Goal: Transaction & Acquisition: Purchase product/service

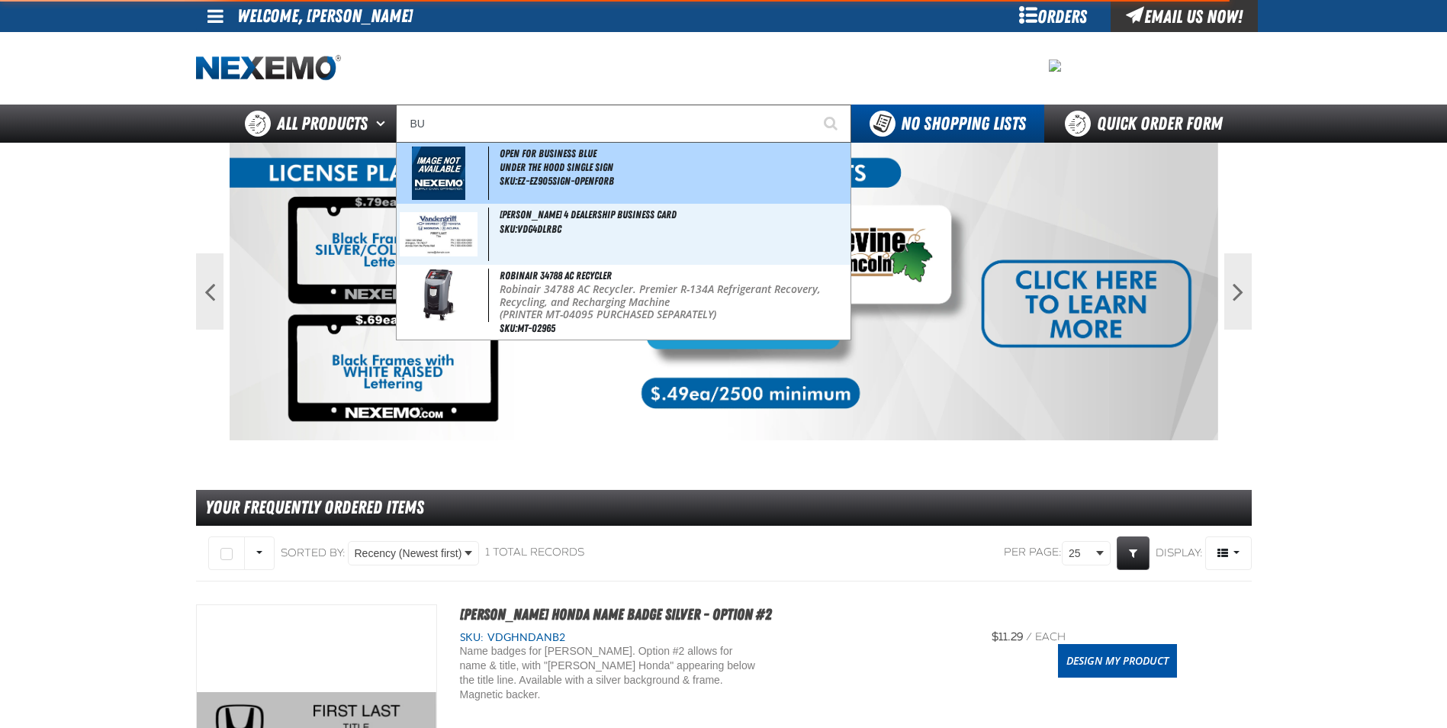
type input "B"
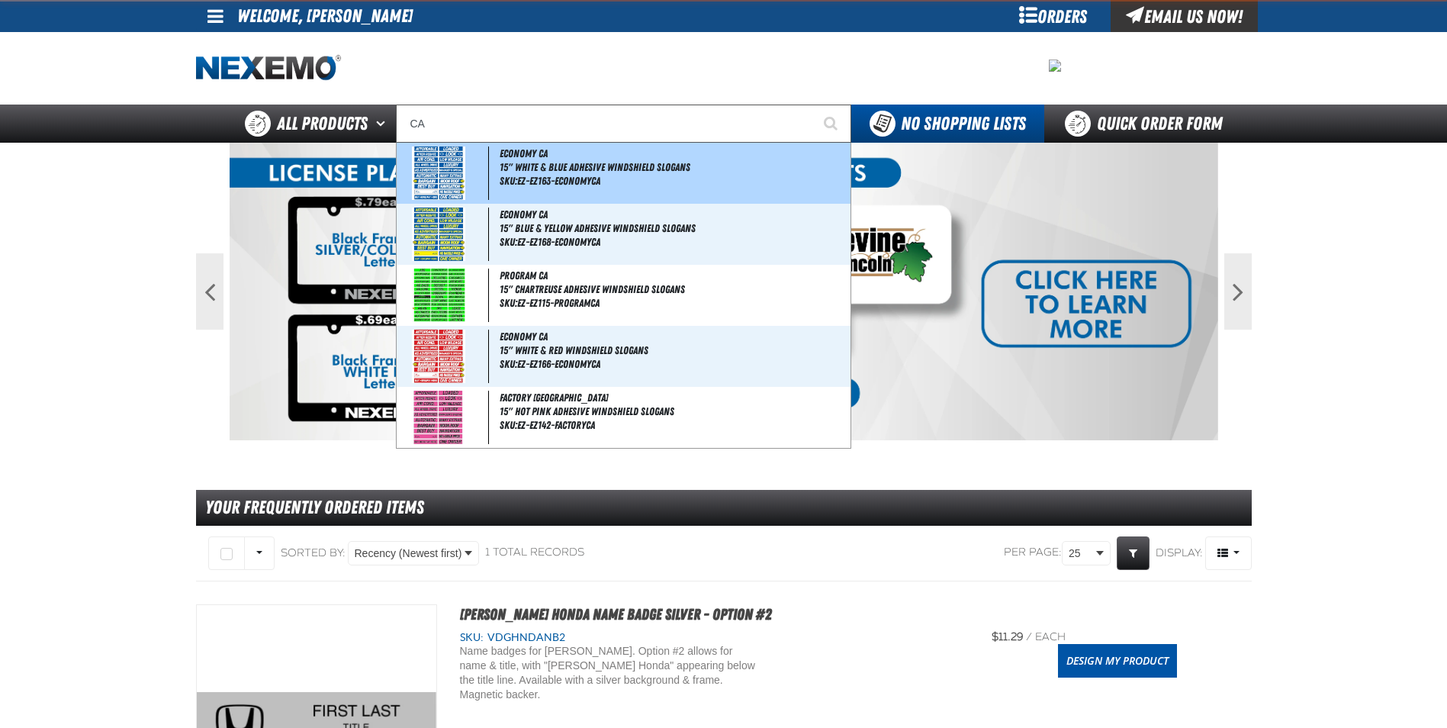
type input "CAR"
type input "CAR WASH"
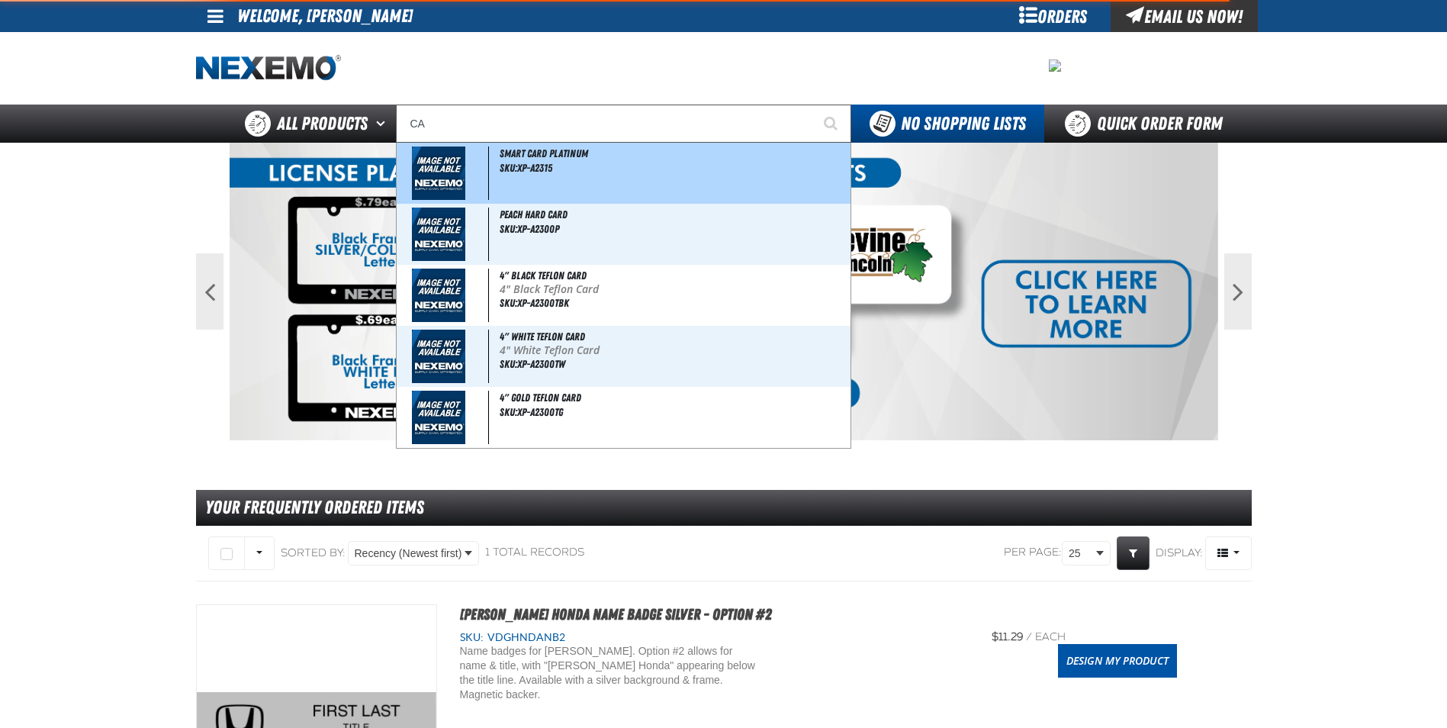
type input "C"
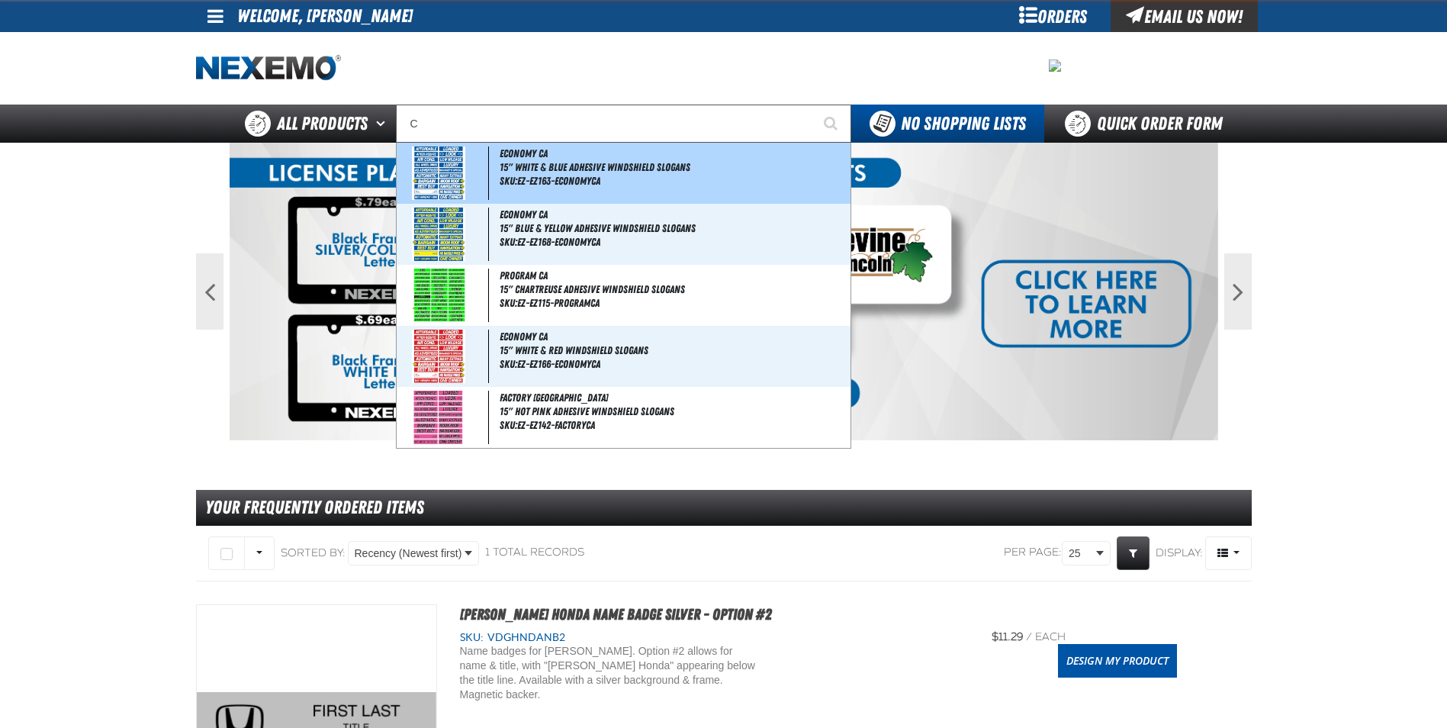
type input "C Alkaline Battery 1.5 Volt (12 per pack)"
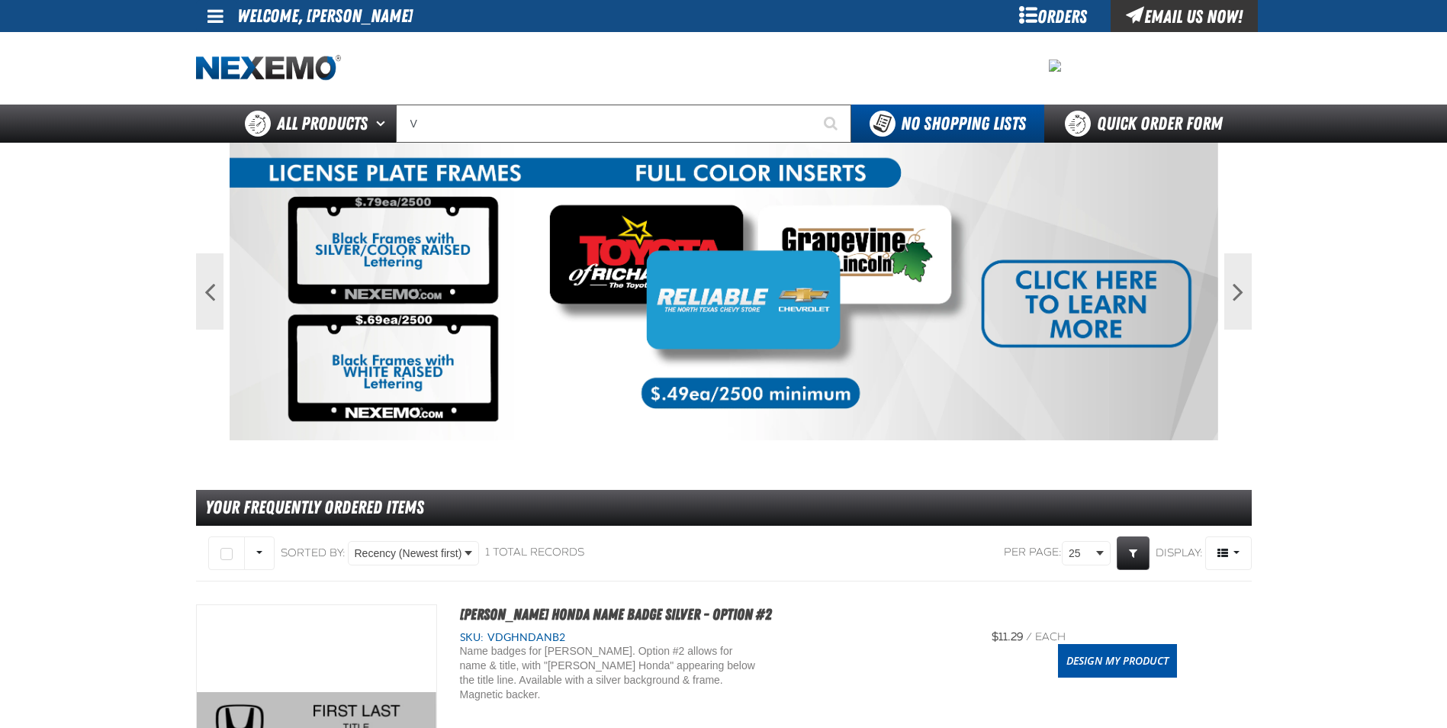
type input "VA"
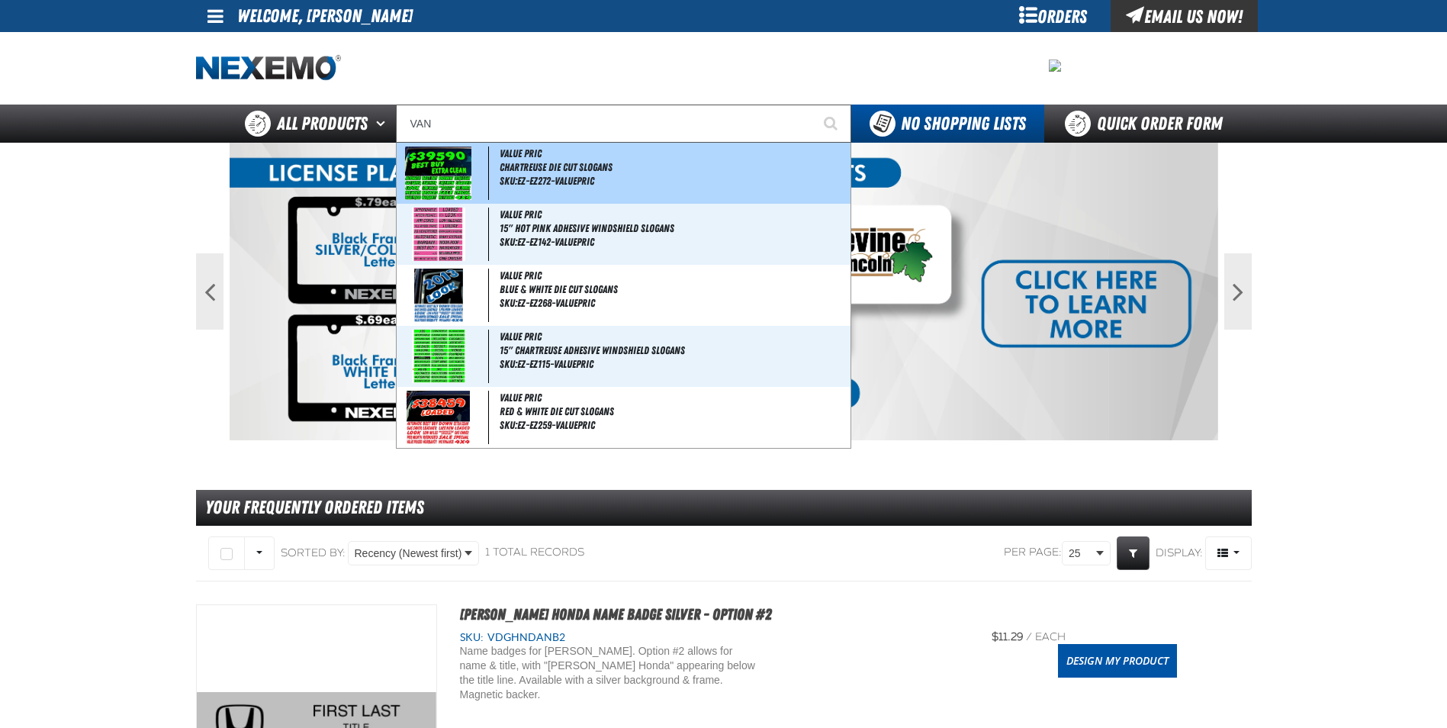
type input "VAND"
type input "[PERSON_NAME] 4 Dealership Business Card"
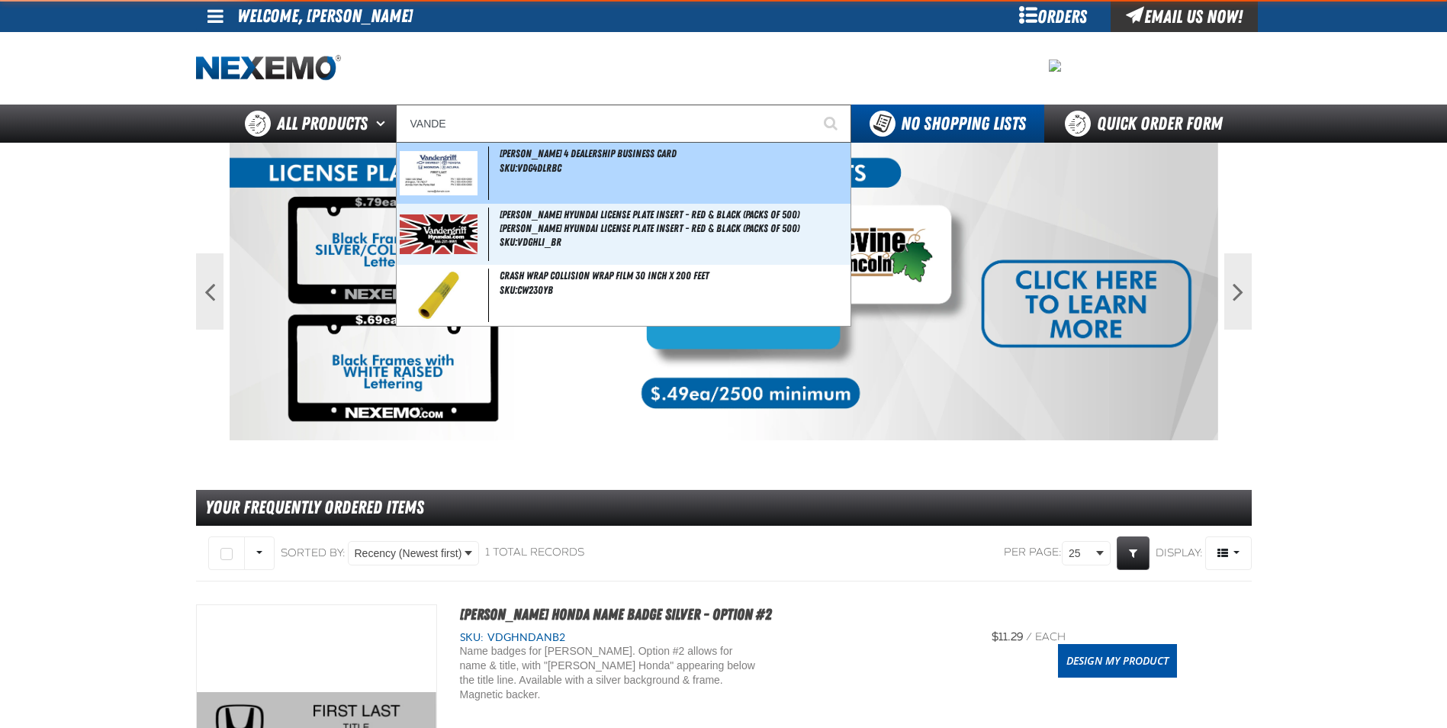
type input "VANDER"
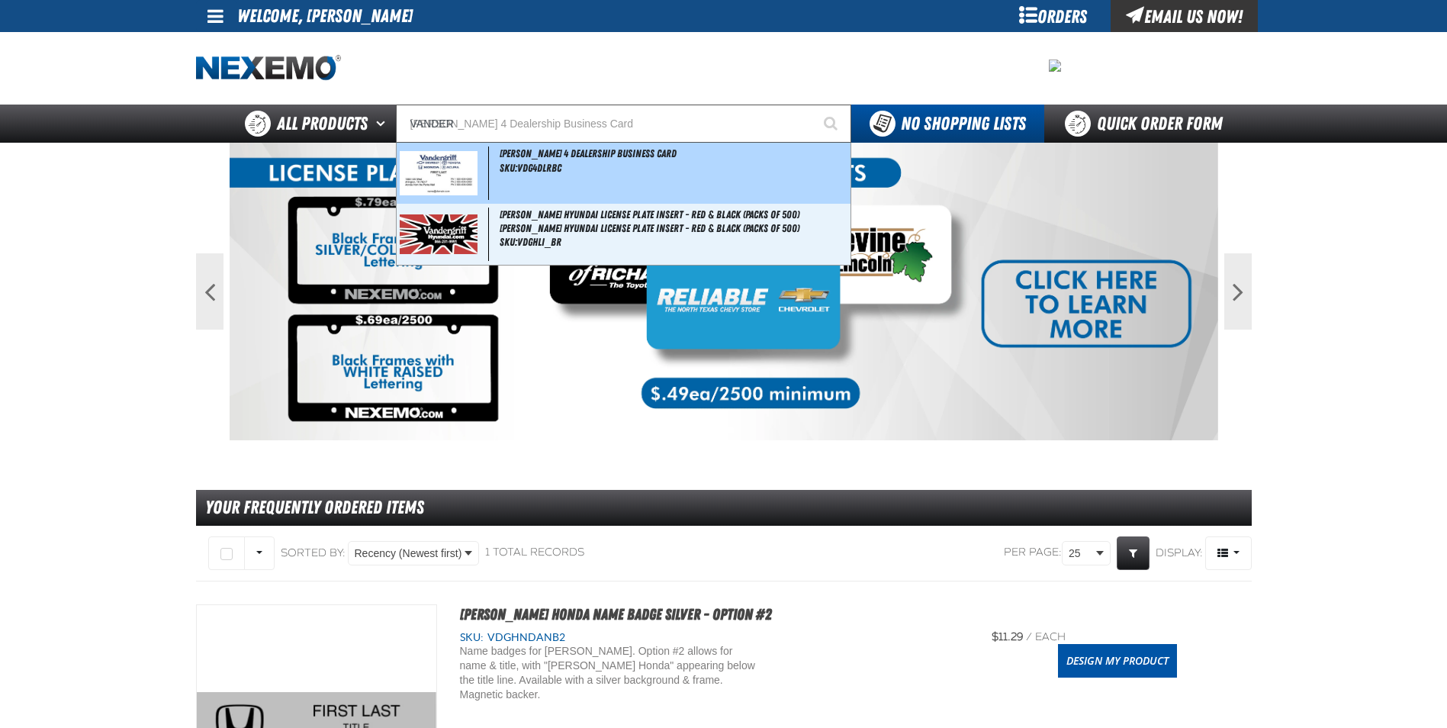
type input "VANDERgriff 4 Dealership Business Card"
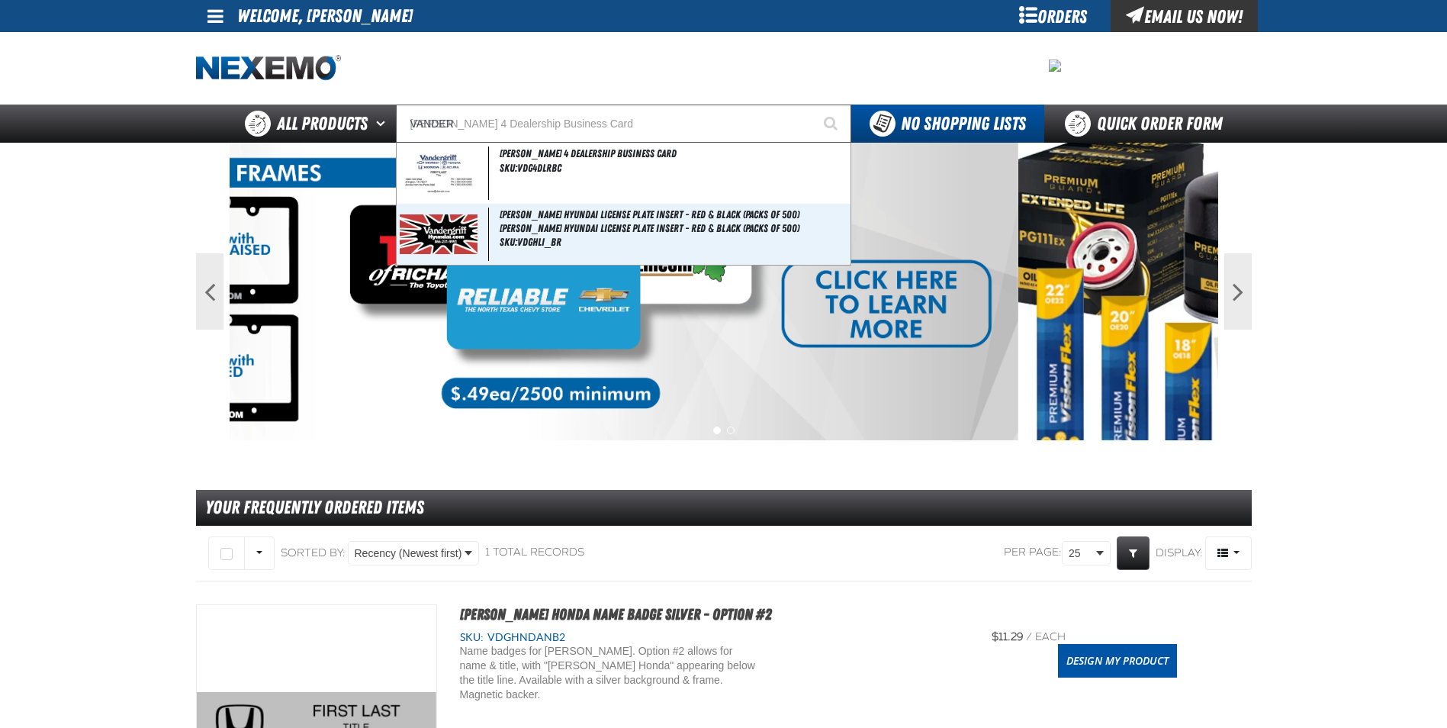
drag, startPoint x: 579, startPoint y: 121, endPoint x: 540, endPoint y: 130, distance: 40.0
click at [540, 130] on input "VANDER" at bounding box center [623, 124] width 455 height 38
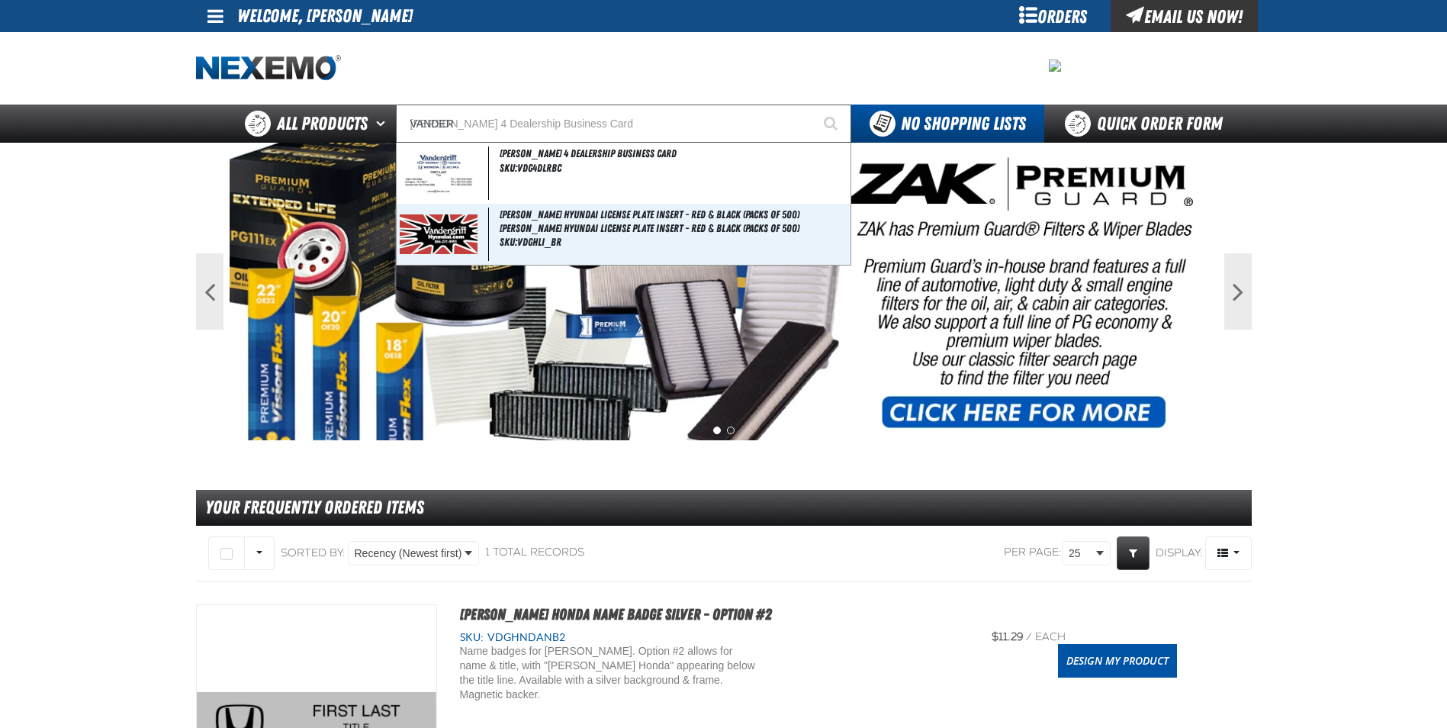
type input "VANDE"
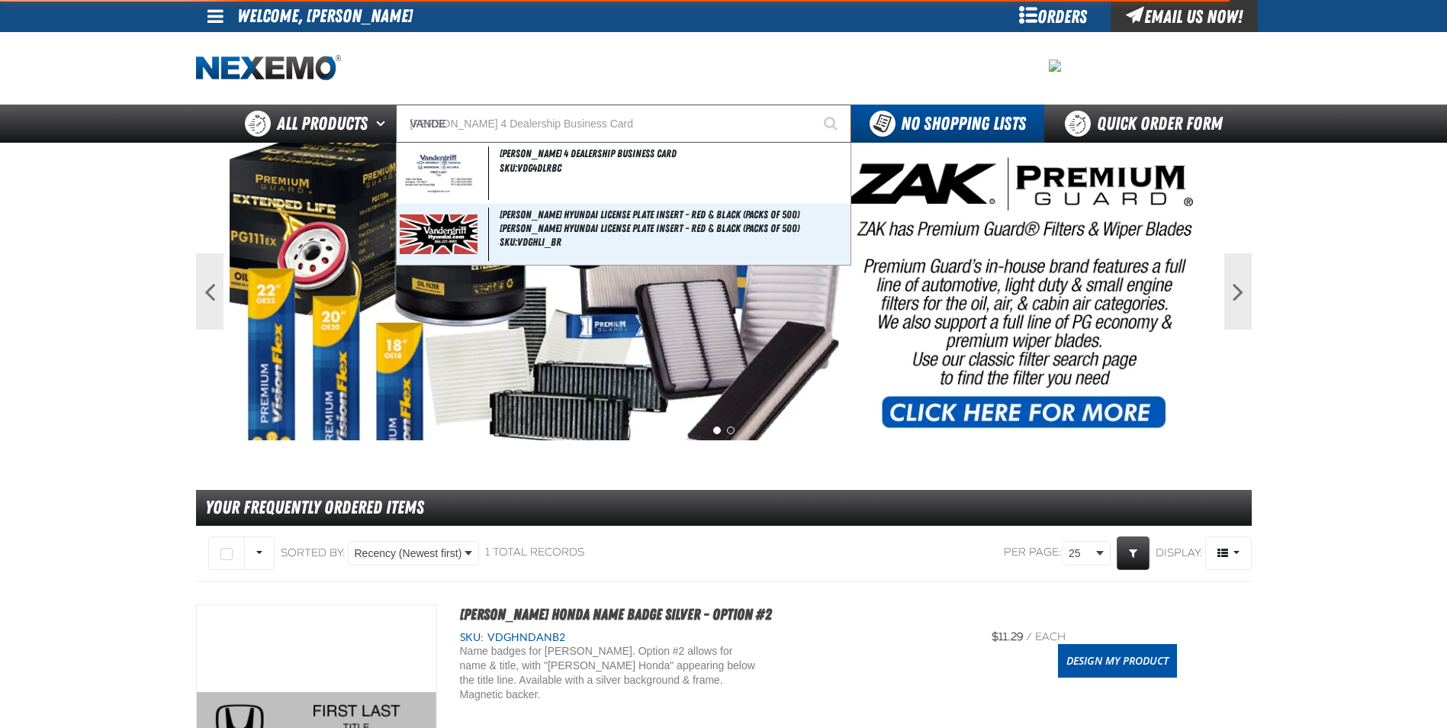
type input "VANDErgriff 4 Dealership Business Card"
type input "V"
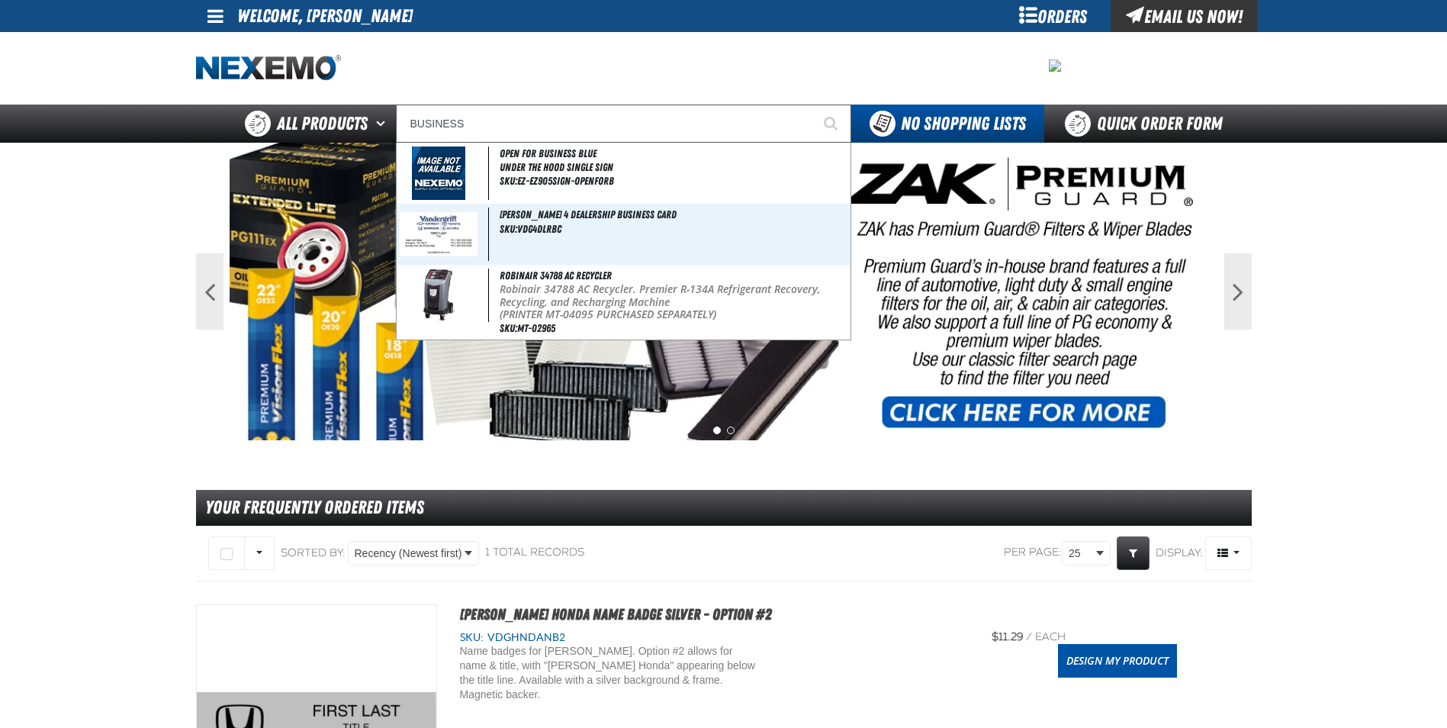
type input "BUSINESS"
click at [813, 105] on button "Start Searching" at bounding box center [832, 124] width 38 height 38
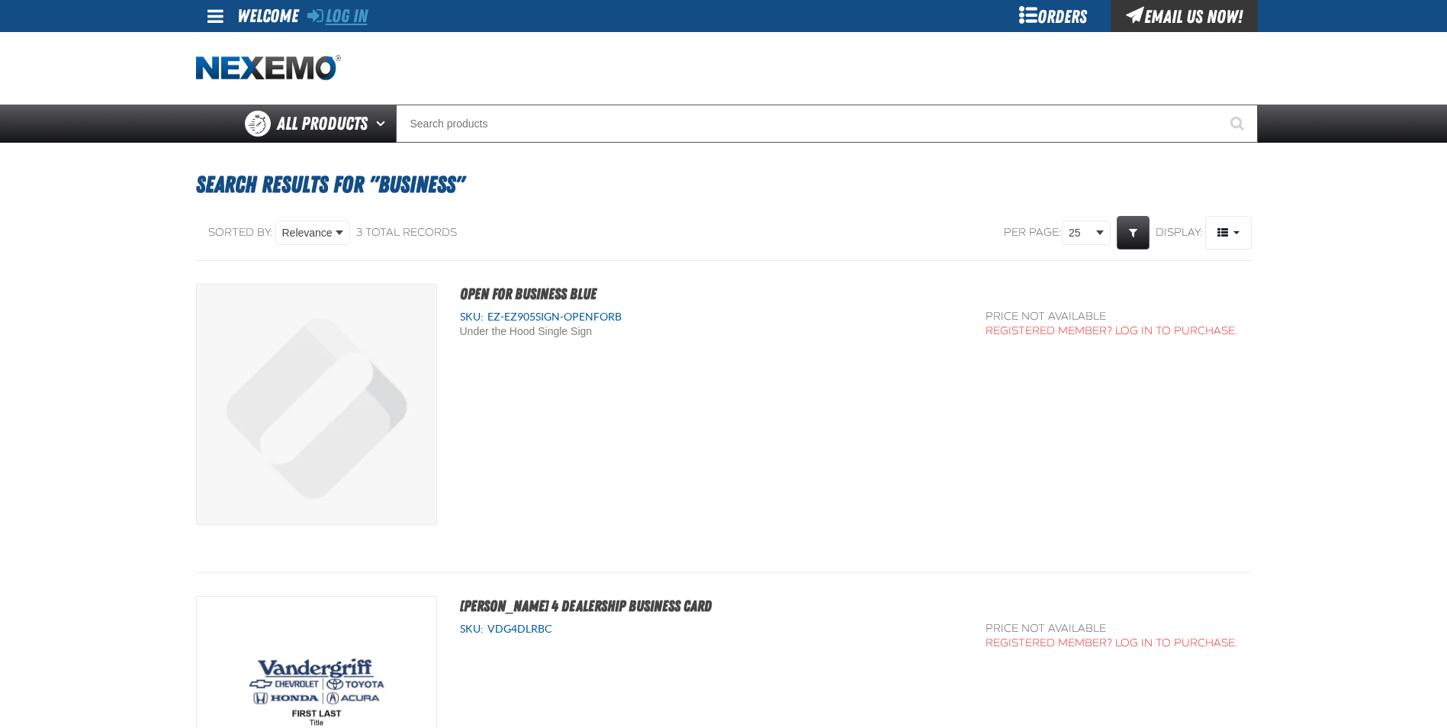
click at [360, 16] on link "Log In" at bounding box center [337, 15] width 60 height 21
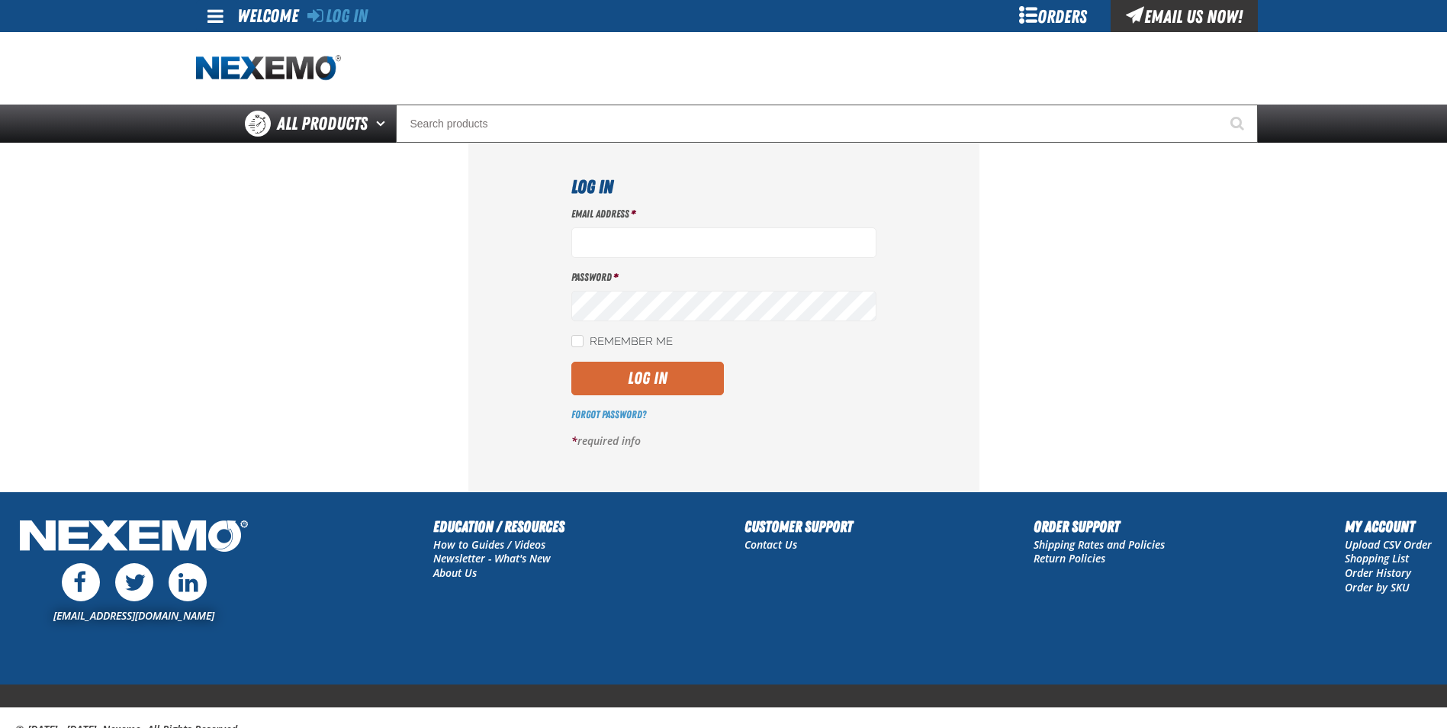
type input "rsandoval01@vtaig.com"
drag, startPoint x: 635, startPoint y: 368, endPoint x: 639, endPoint y: 381, distance: 13.5
click at [635, 368] on button "Log In" at bounding box center [647, 379] width 153 height 34
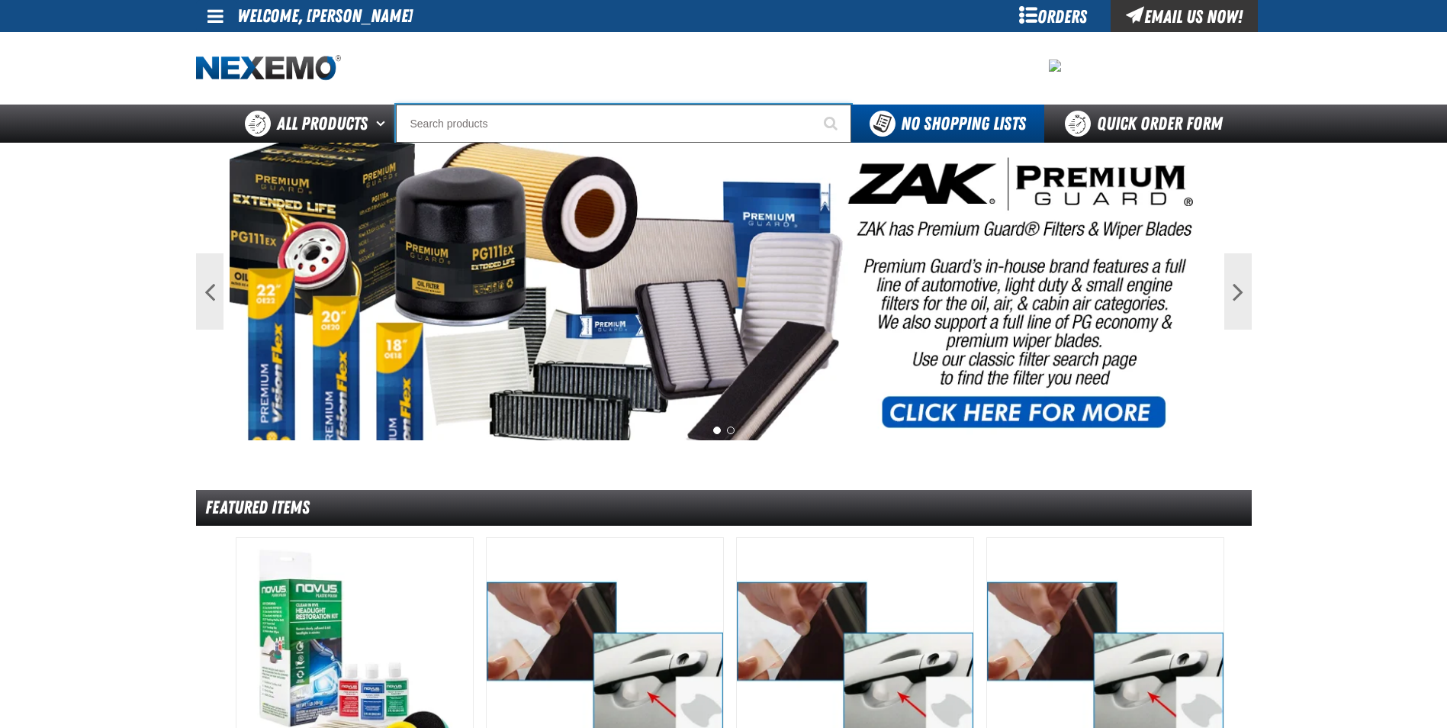
click at [573, 126] on input "Search" at bounding box center [623, 124] width 455 height 38
type input "N"
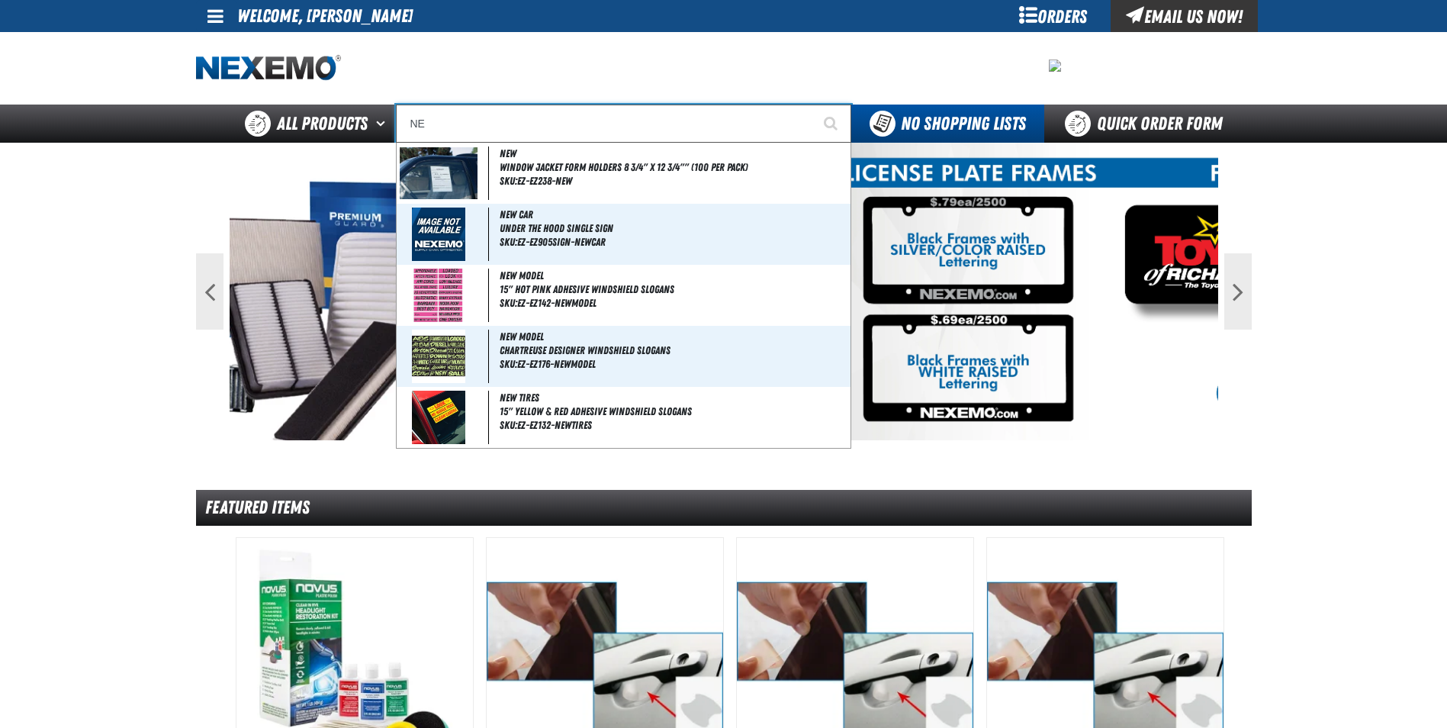
type input "N"
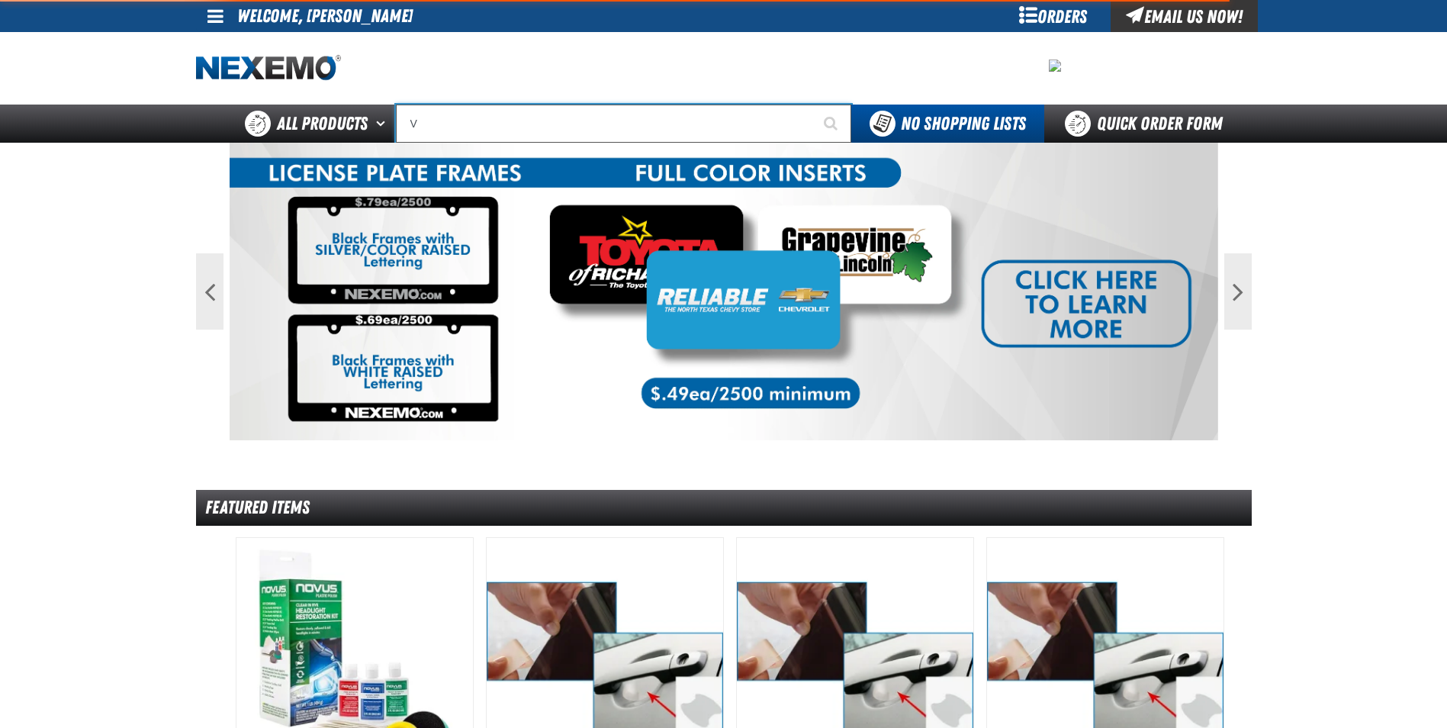
type input "VA"
type input "VALUE PRIC"
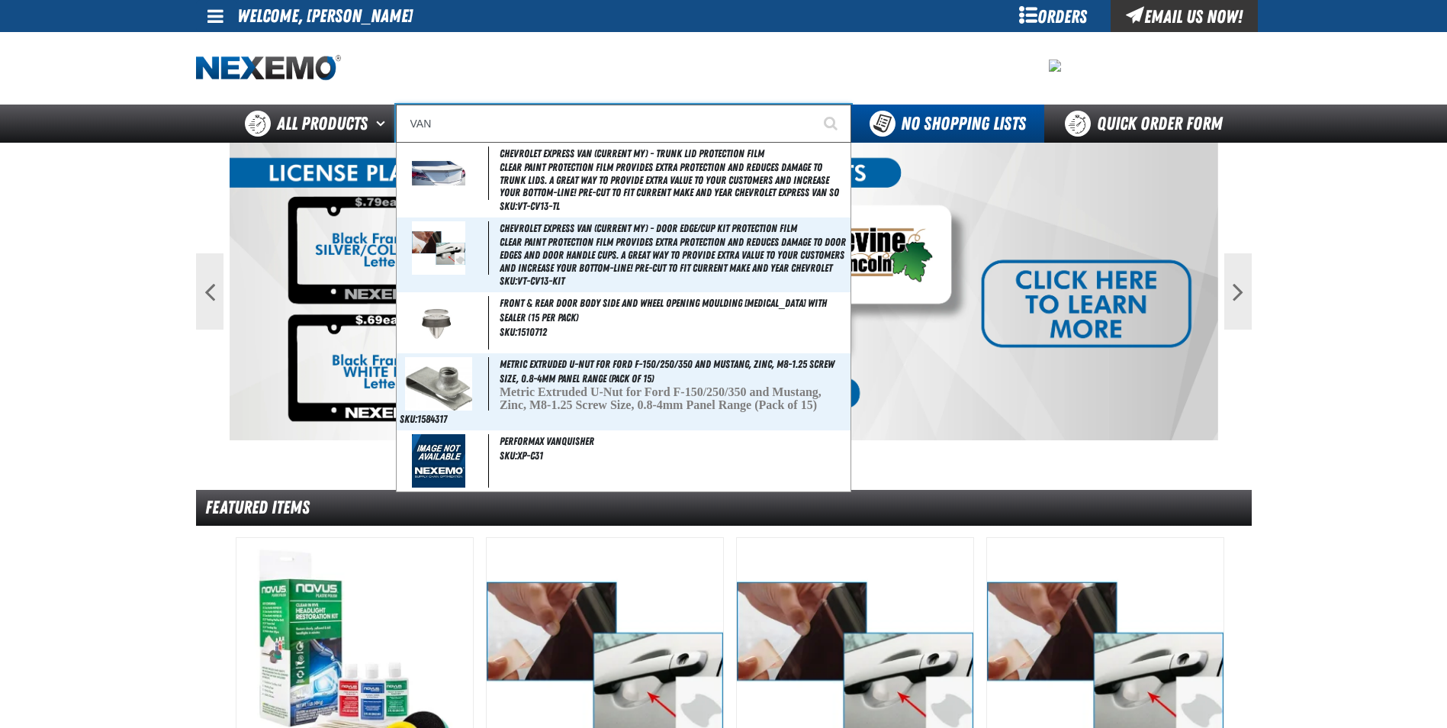
type input "VAND"
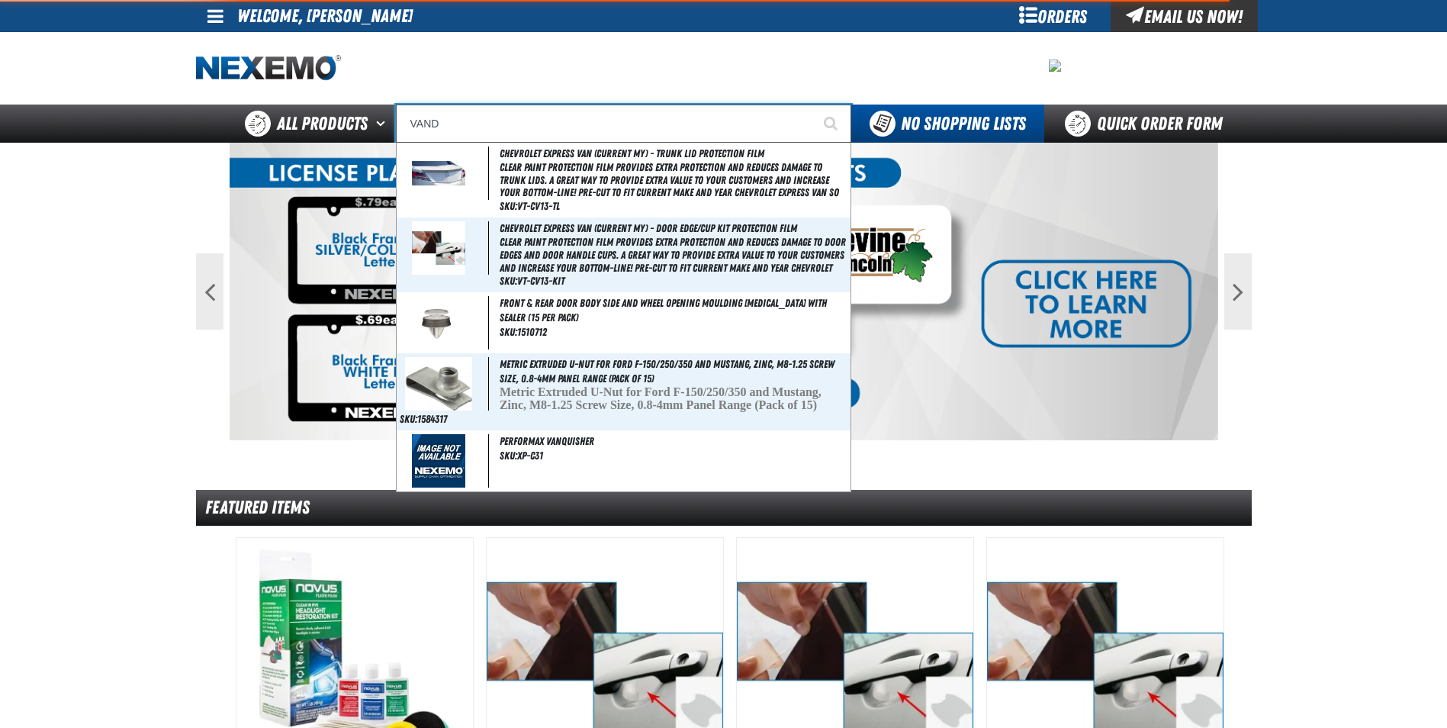
type input "[PERSON_NAME] 4 Dealership Business Card"
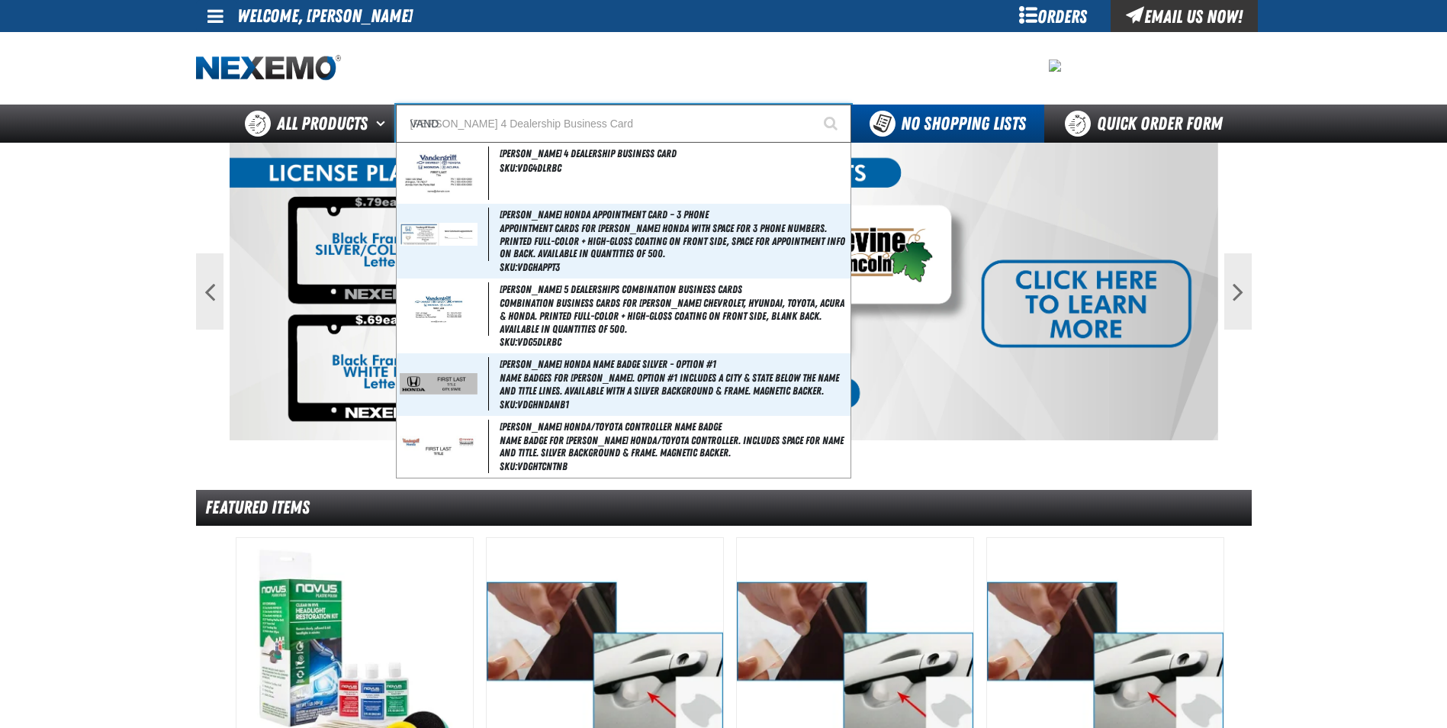
type input "VANDE"
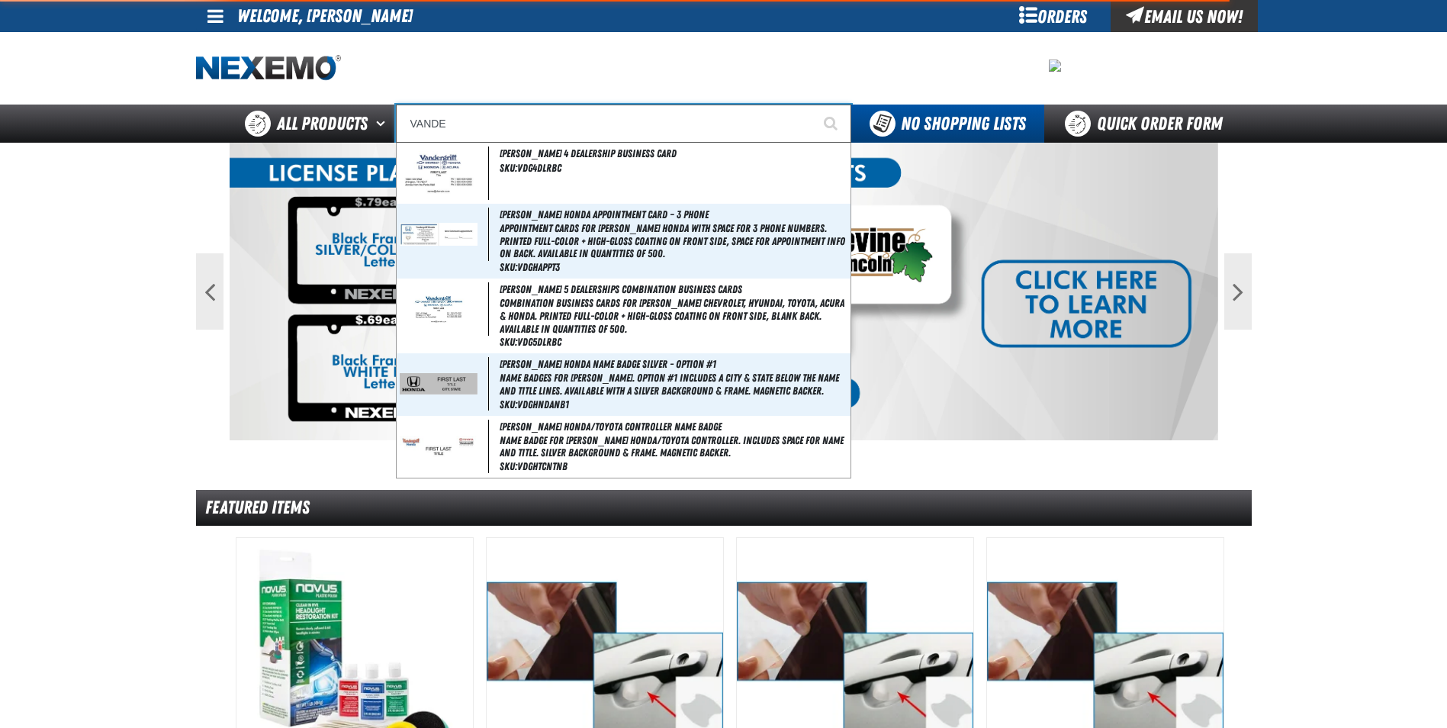
type input "VANDER"
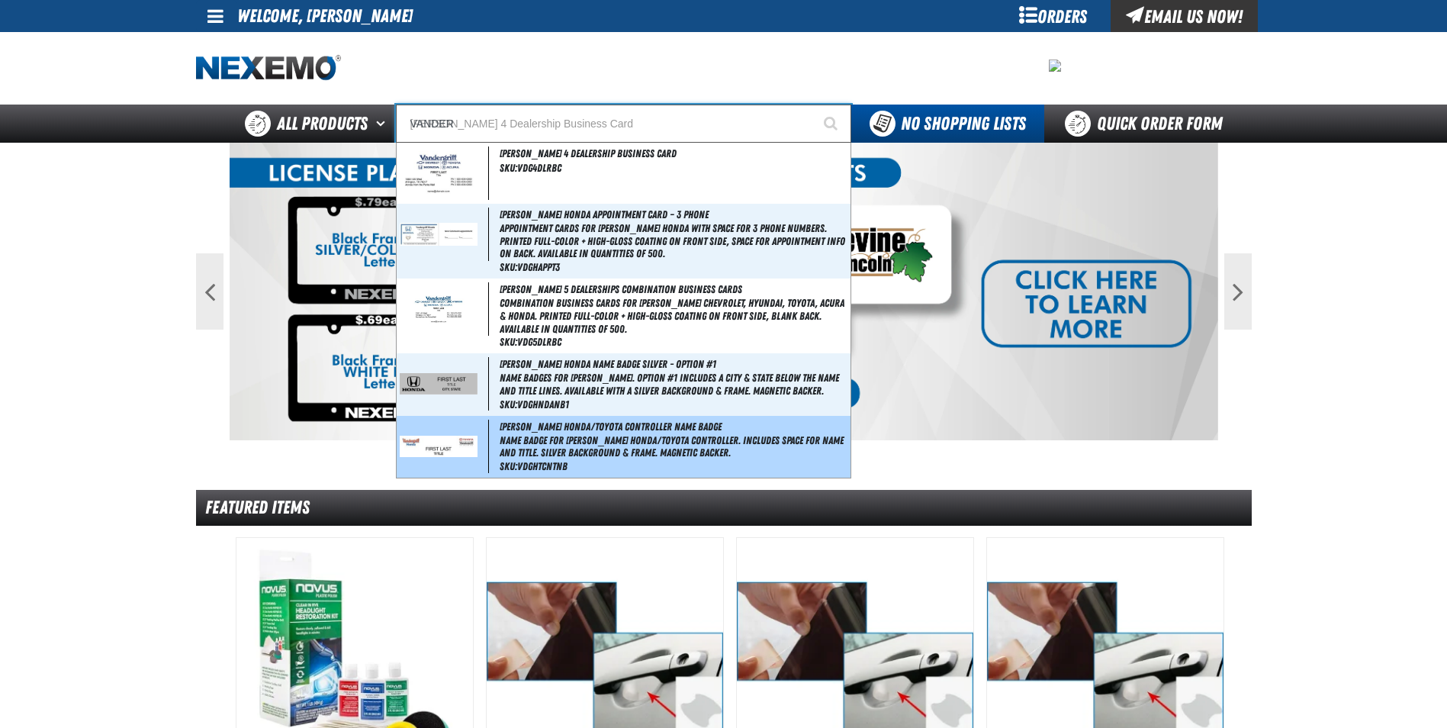
type input "[PERSON_NAME] 4 Dealership Business Card"
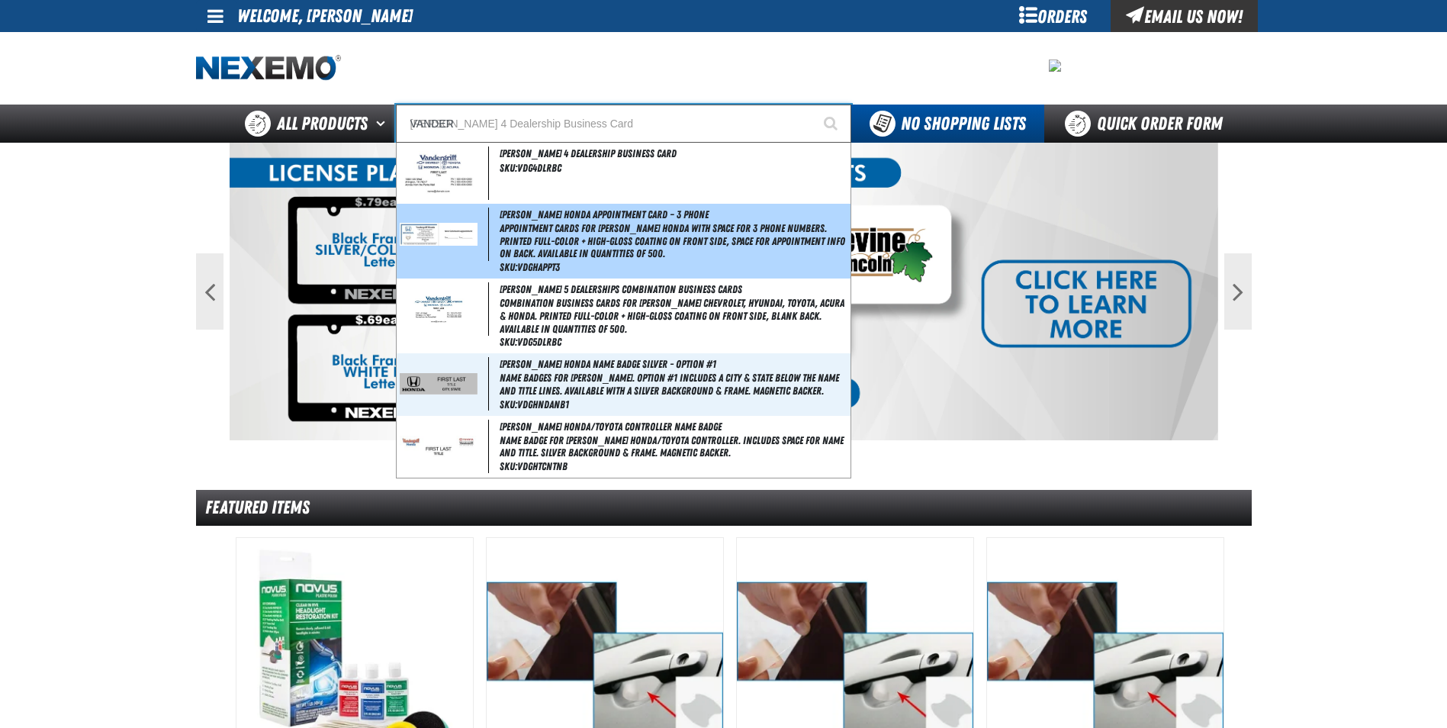
click at [449, 240] on img at bounding box center [439, 234] width 78 height 22
type input "[PERSON_NAME] Honda Appointment Card – 3 Phone"
click at [449, 240] on img at bounding box center [724, 292] width 989 height 298
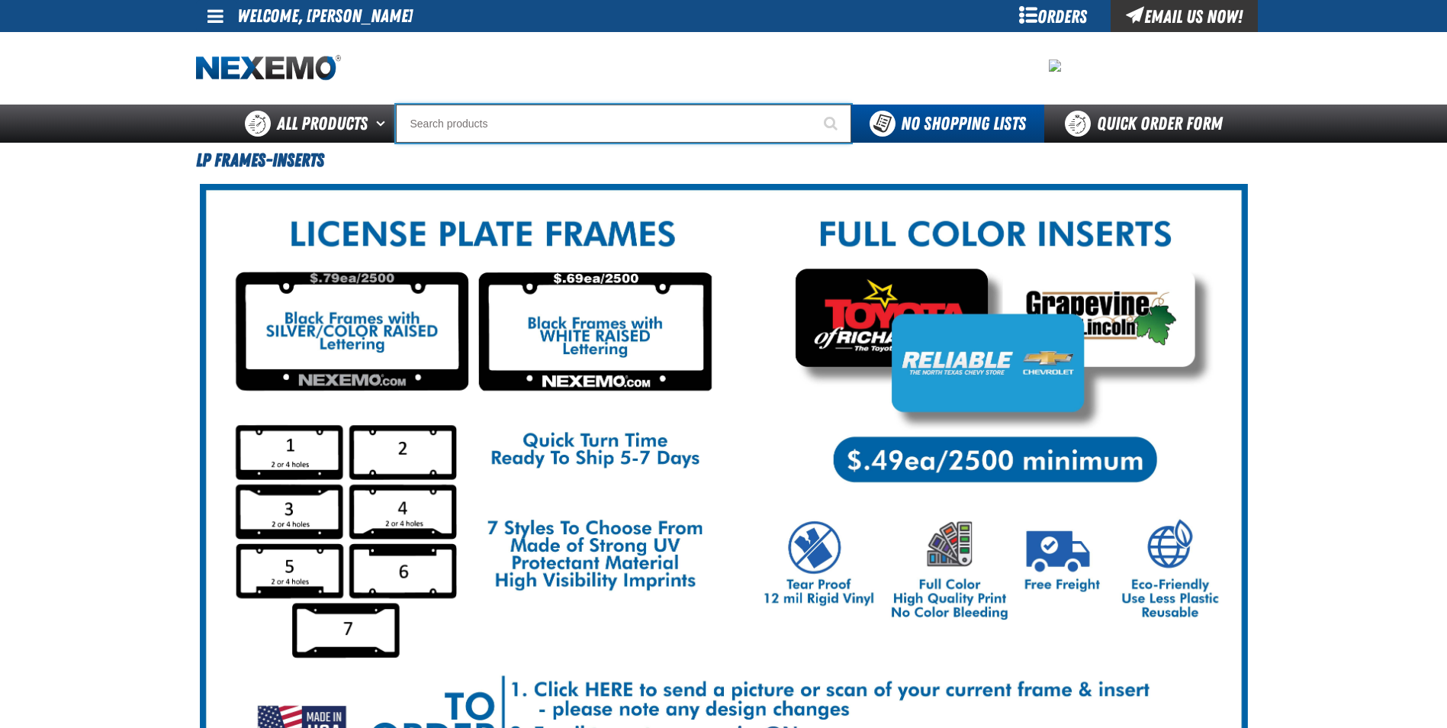
click at [441, 121] on input "Search" at bounding box center [623, 124] width 455 height 38
type input "VA"
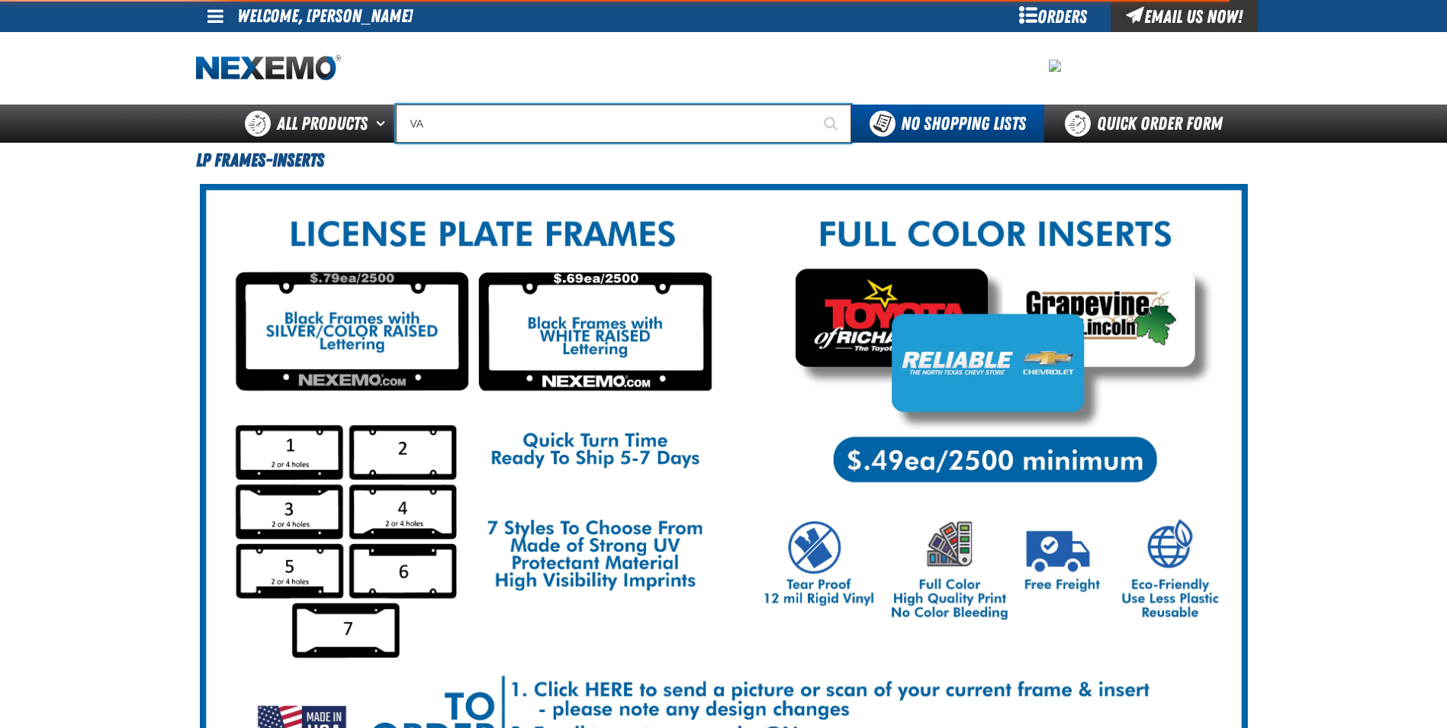
type input "VALUE PRIC"
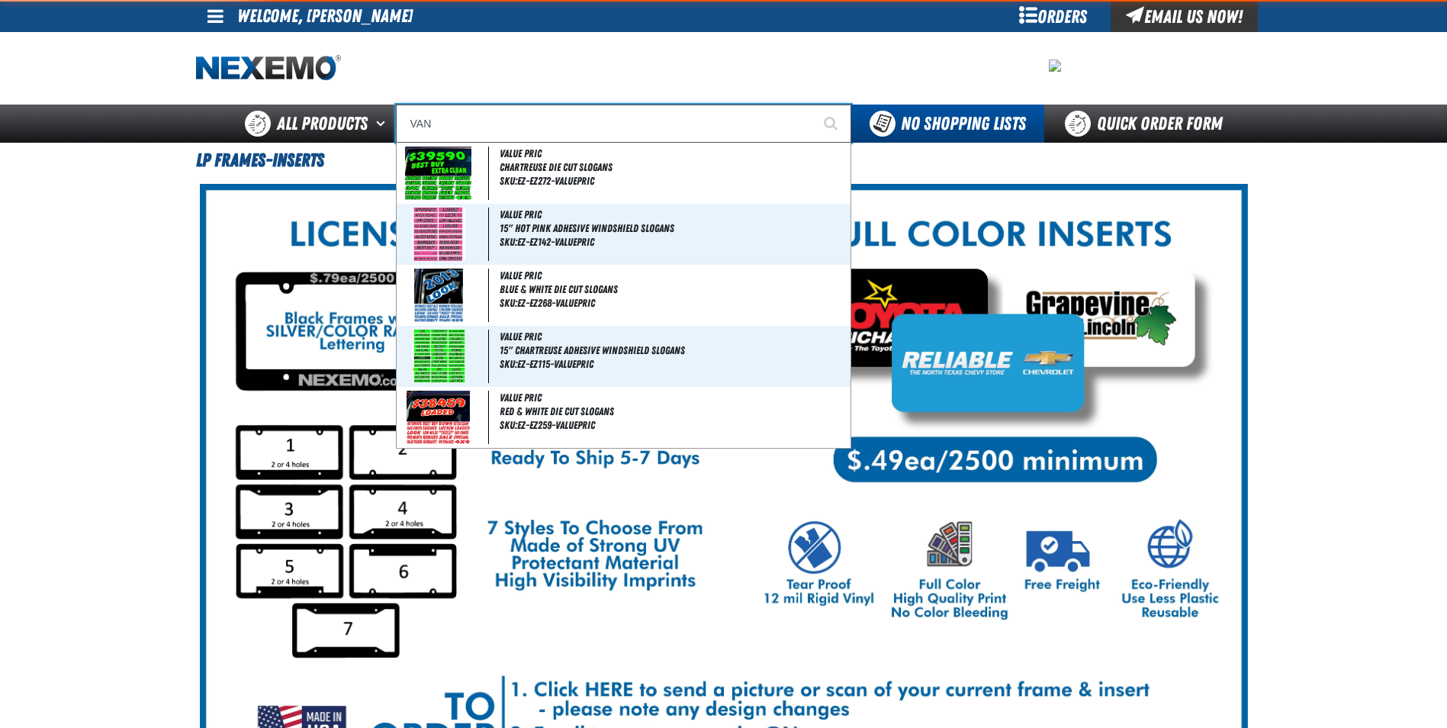
type input "VAND"
type input "[PERSON_NAME] 4 Dealership Business Card"
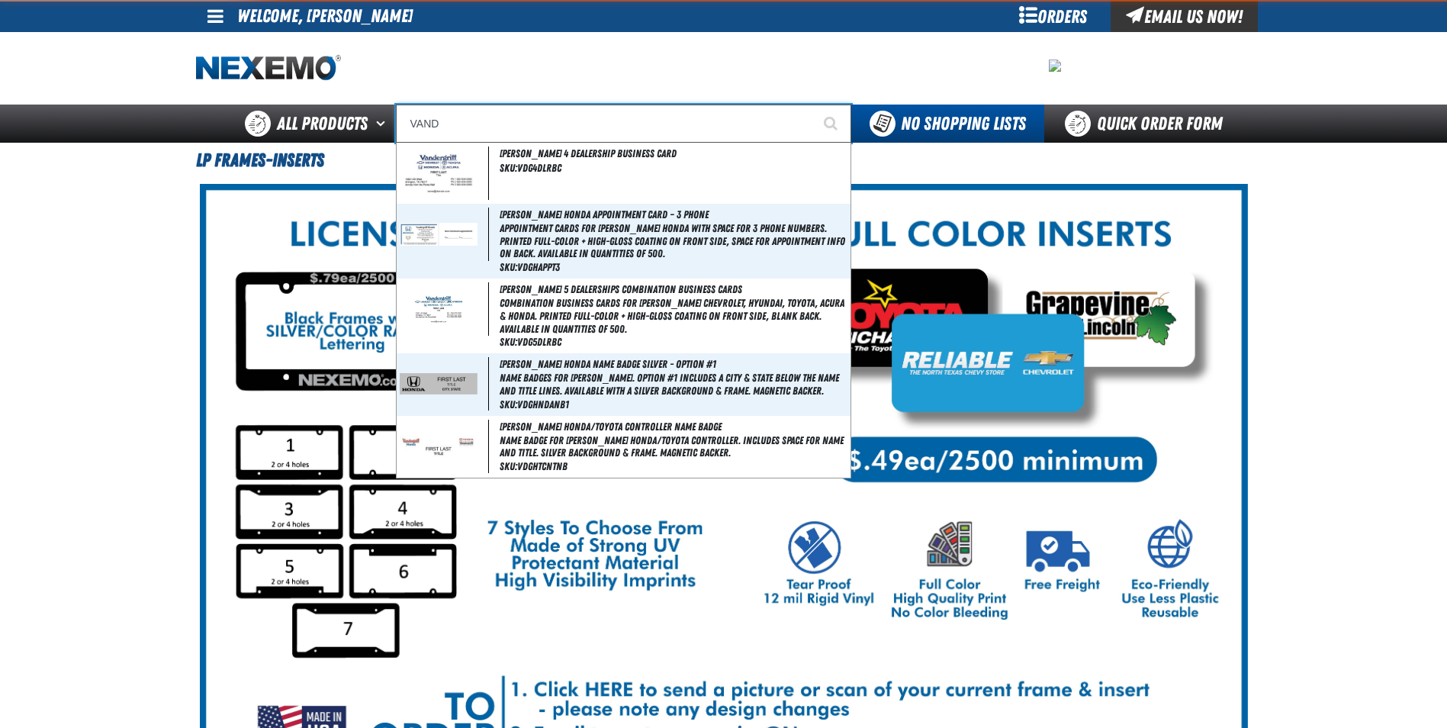
type input "VANDE"
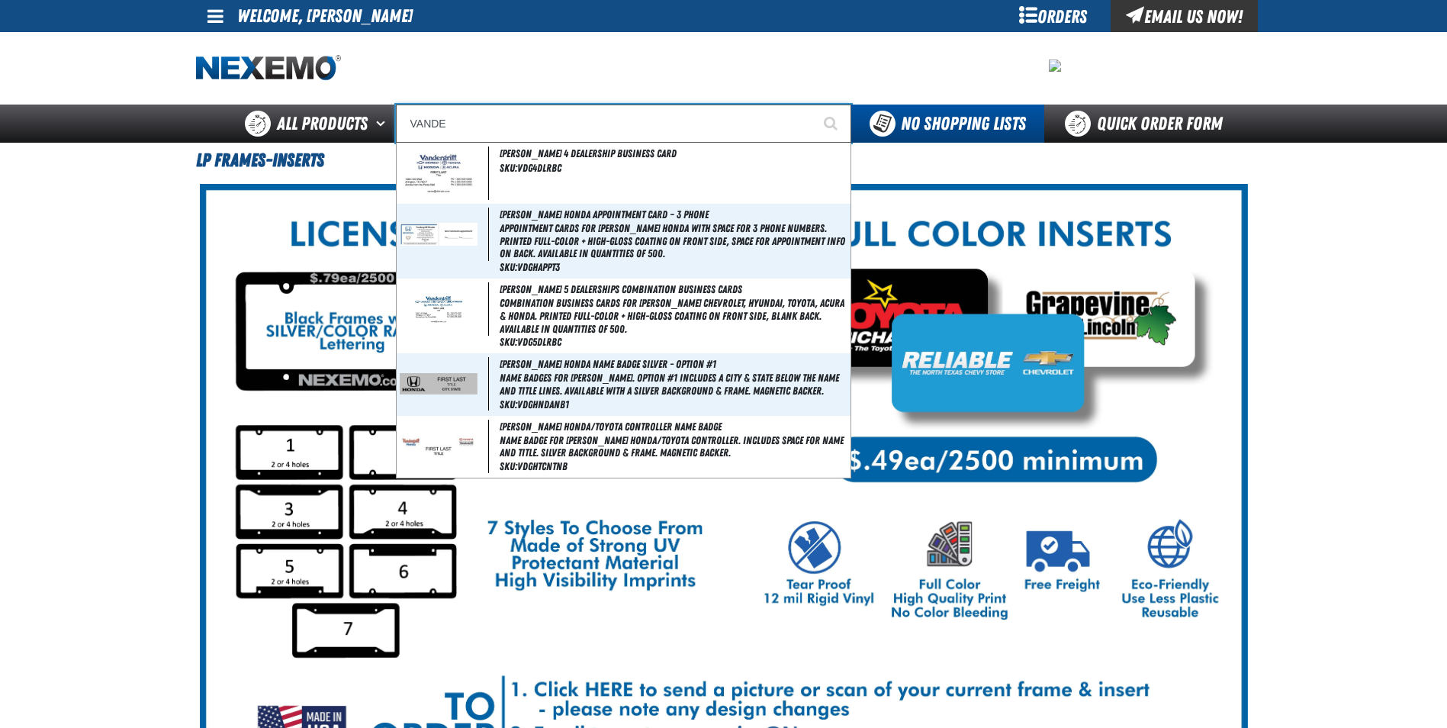
type input "VANDER"
type input "VANDERgriff 4 Dealership Business Card"
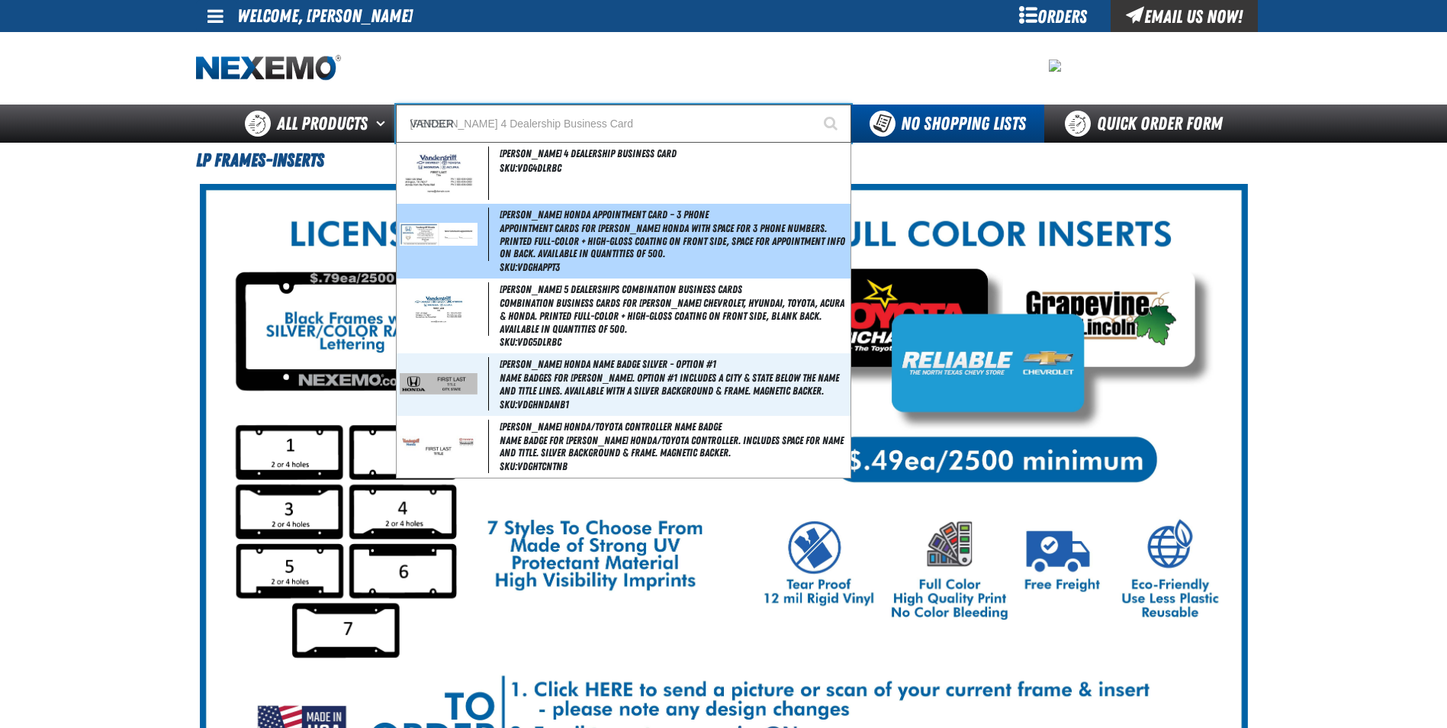
click at [532, 236] on span "Appointment Cards for [PERSON_NAME] Honda with space for 3 phone numbers. Print…" at bounding box center [674, 241] width 348 height 38
type input "[PERSON_NAME] Honda Appointment Card – 3 Phone"
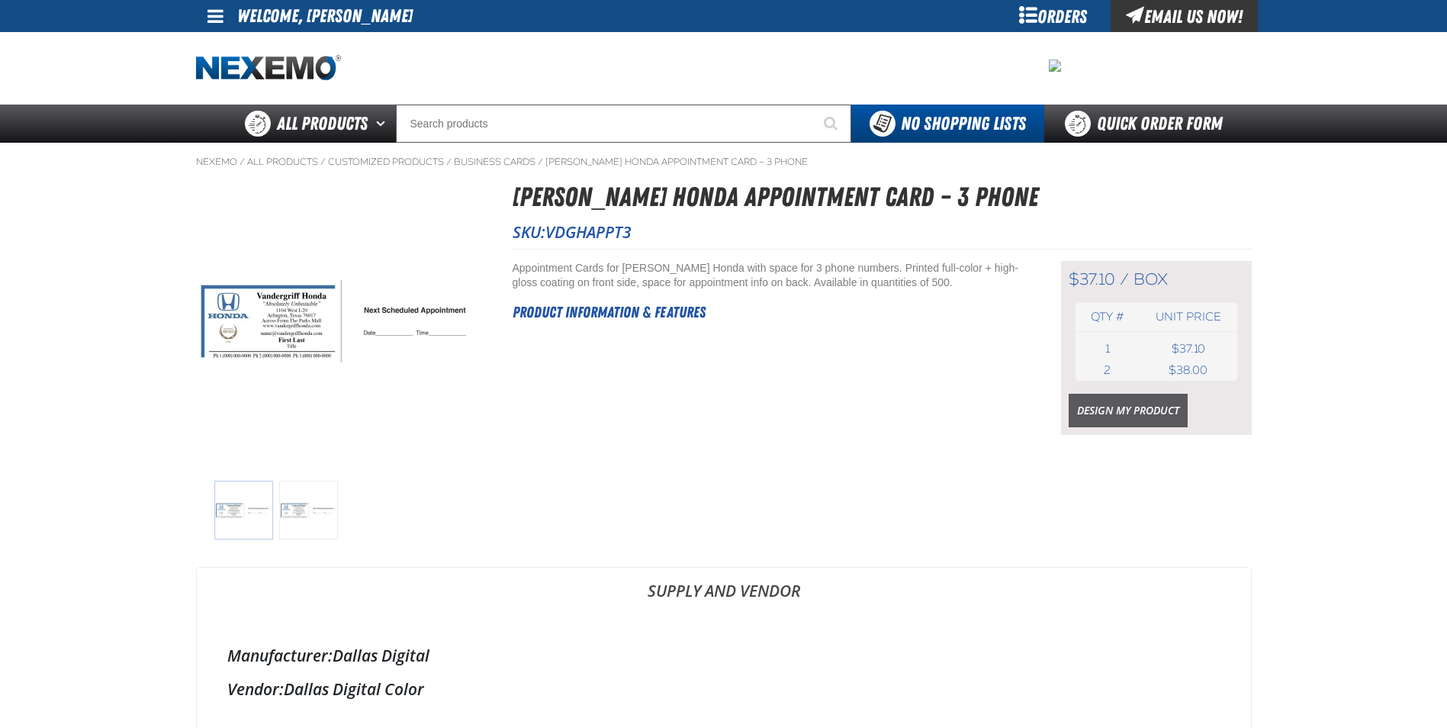
click at [1099, 414] on link "Design My Product" at bounding box center [1128, 411] width 119 height 34
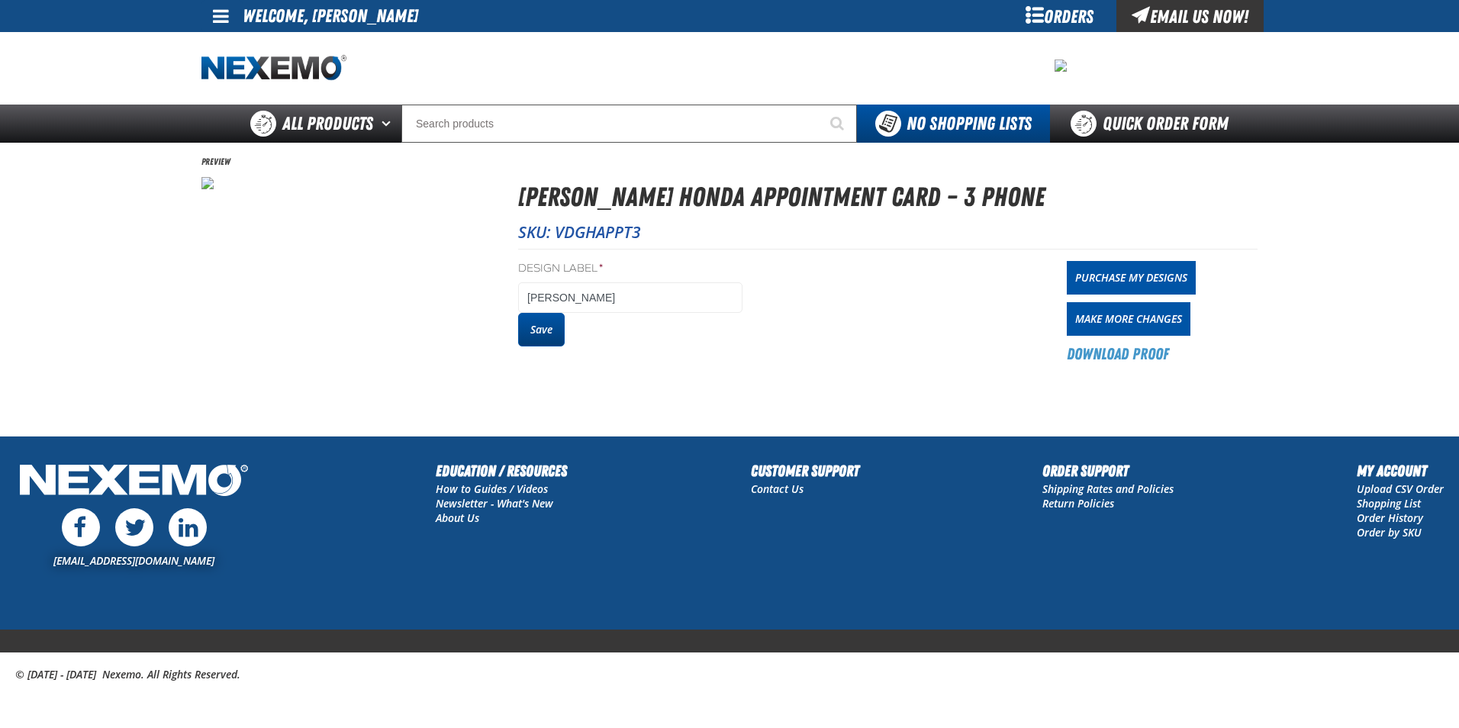
click at [546, 336] on button "Save" at bounding box center [541, 330] width 47 height 34
click at [1156, 272] on link "Purchase My Designs" at bounding box center [1130, 278] width 129 height 34
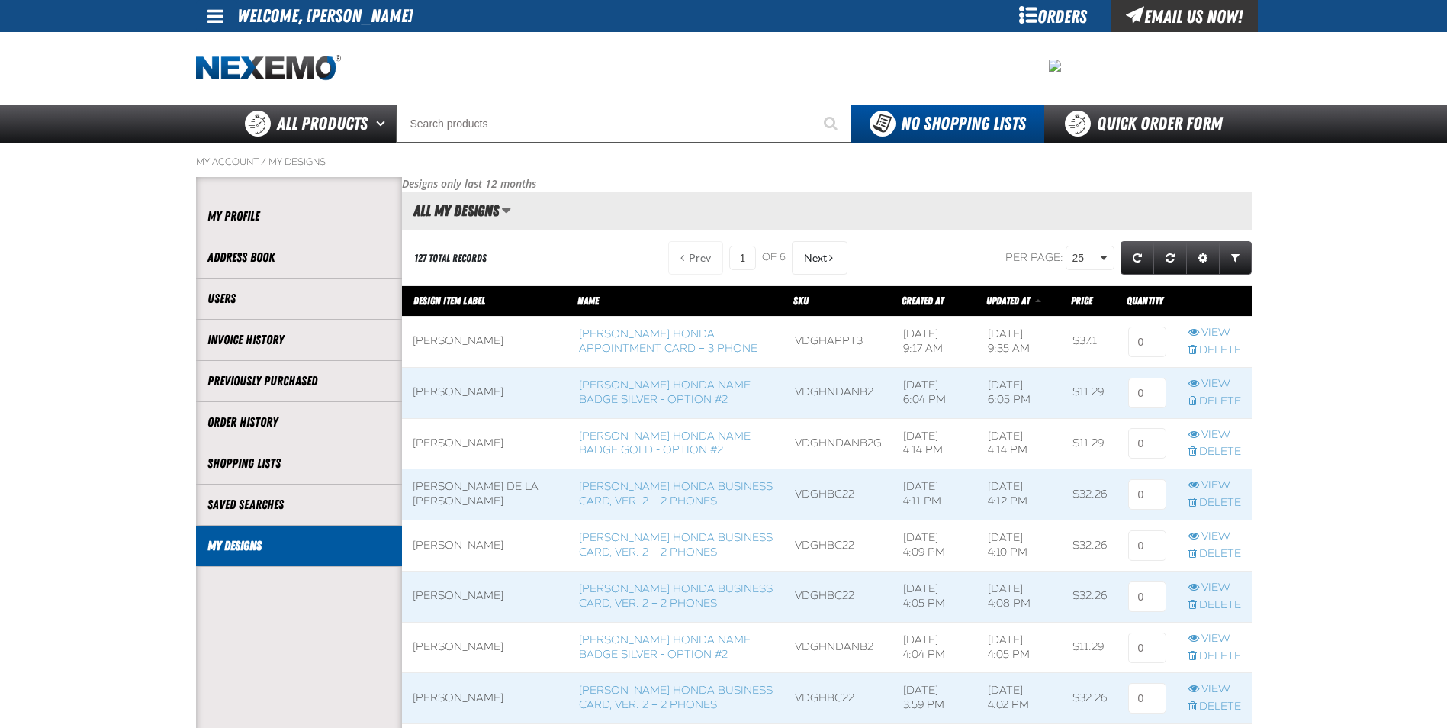
scroll to position [1, 1]
click at [1153, 346] on input at bounding box center [1147, 342] width 38 height 31
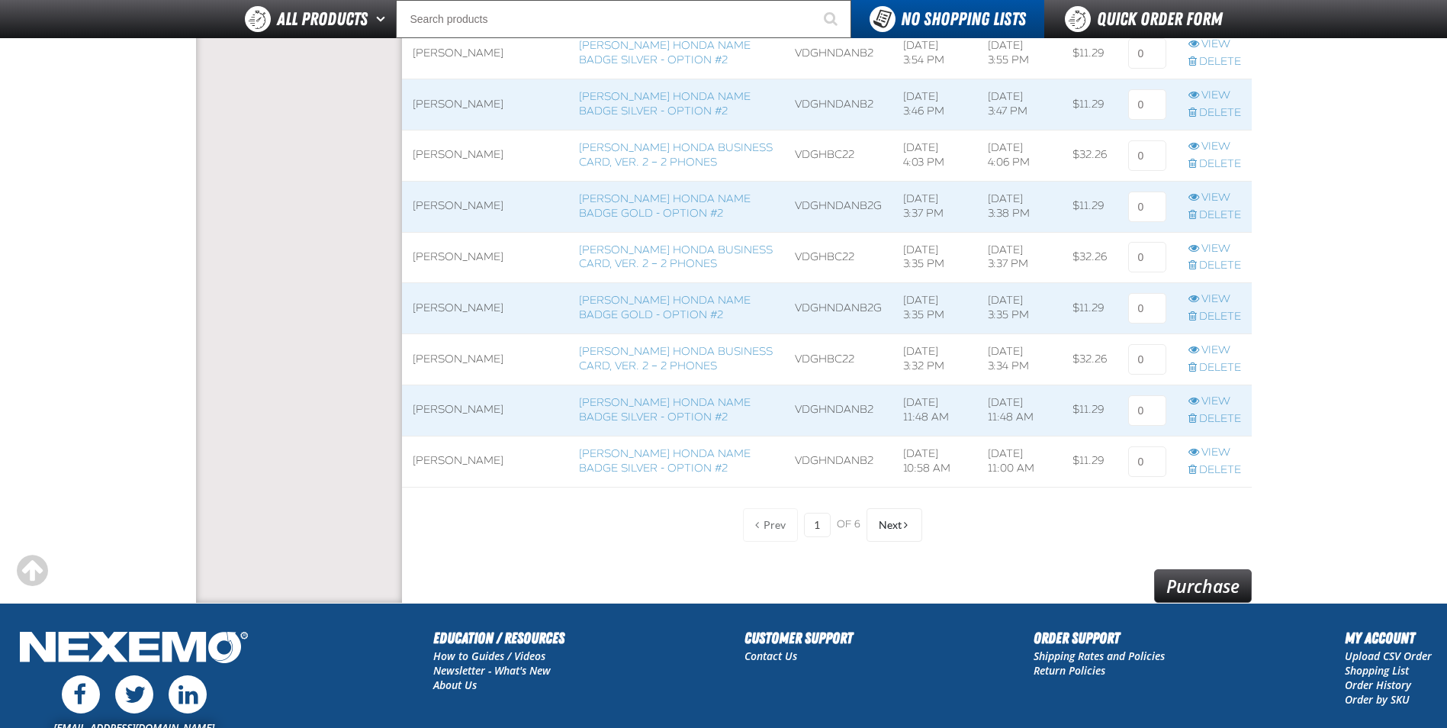
scroll to position [1068, 0]
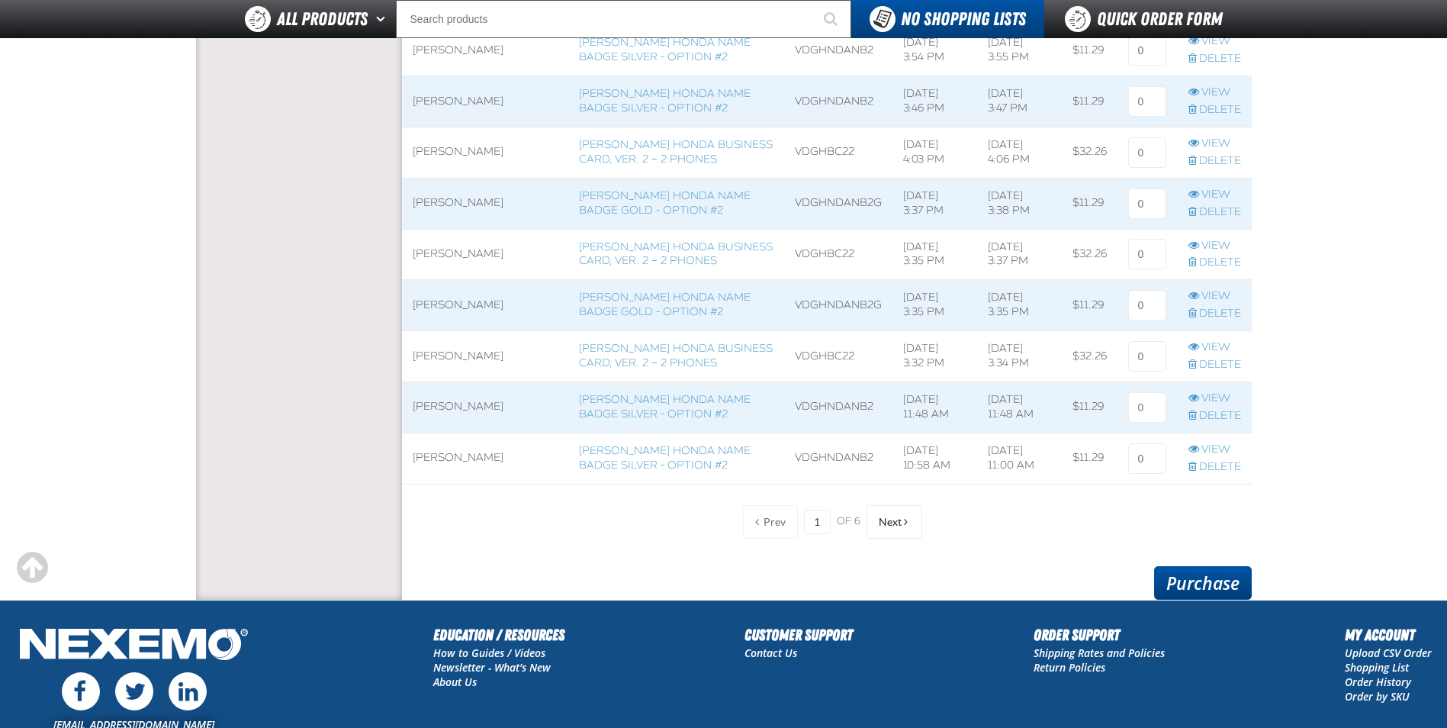
type input "1"
click at [1221, 584] on link "Purchase" at bounding box center [1203, 583] width 98 height 34
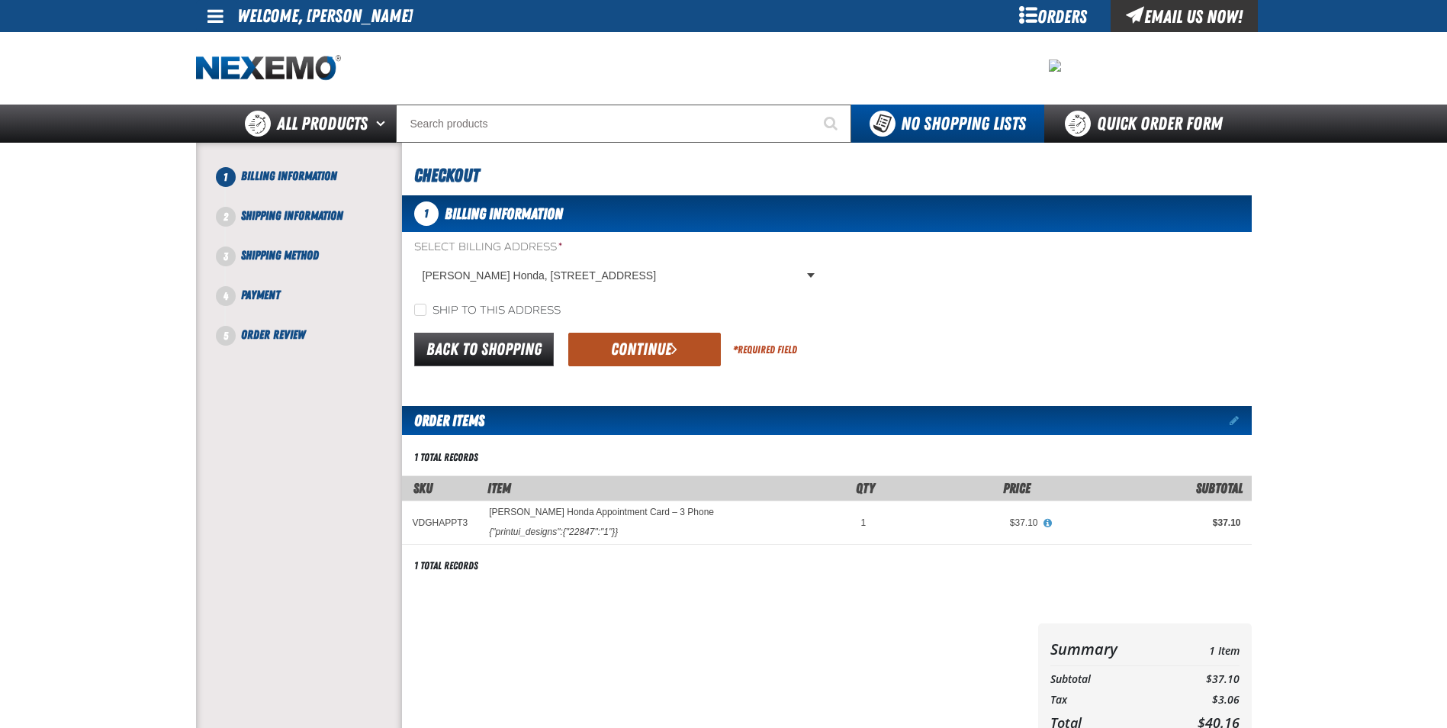
click at [665, 346] on button "Continue" at bounding box center [644, 350] width 153 height 34
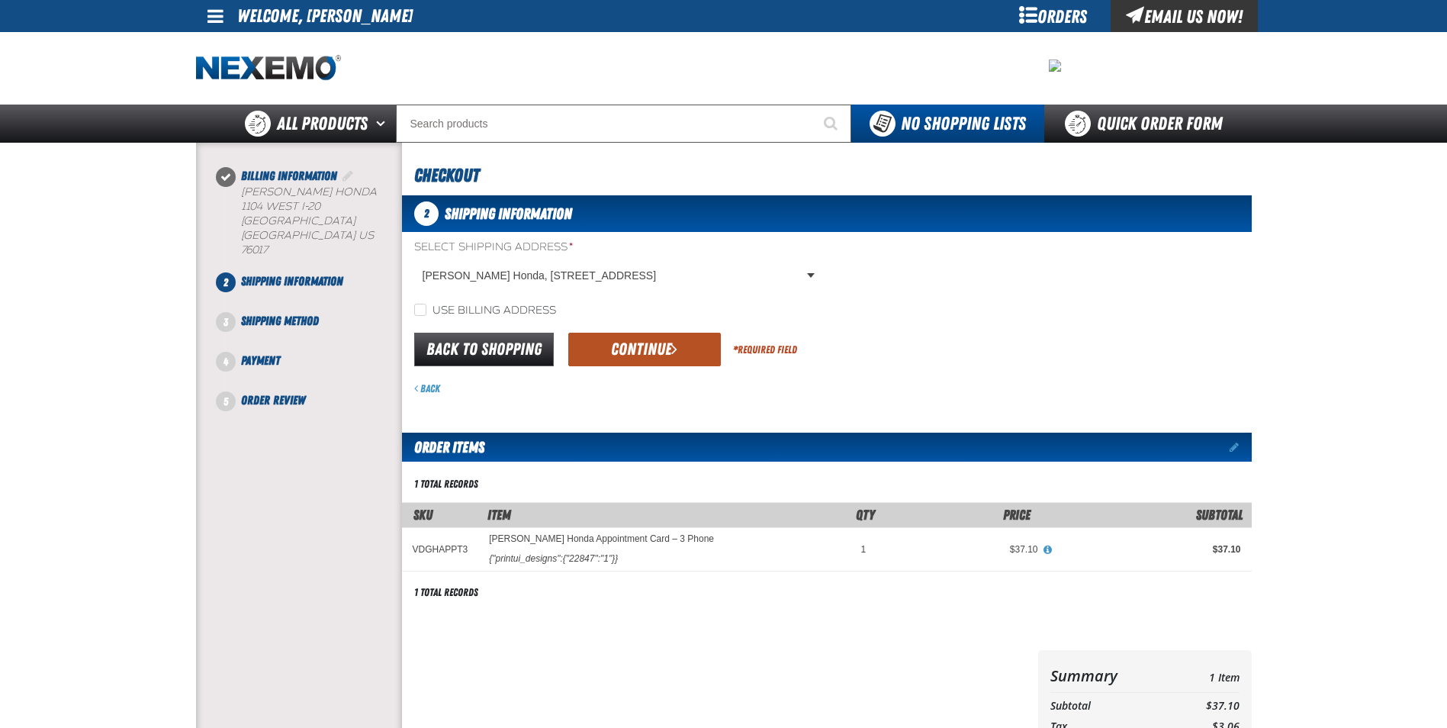
click at [646, 347] on button "Continue" at bounding box center [644, 350] width 153 height 34
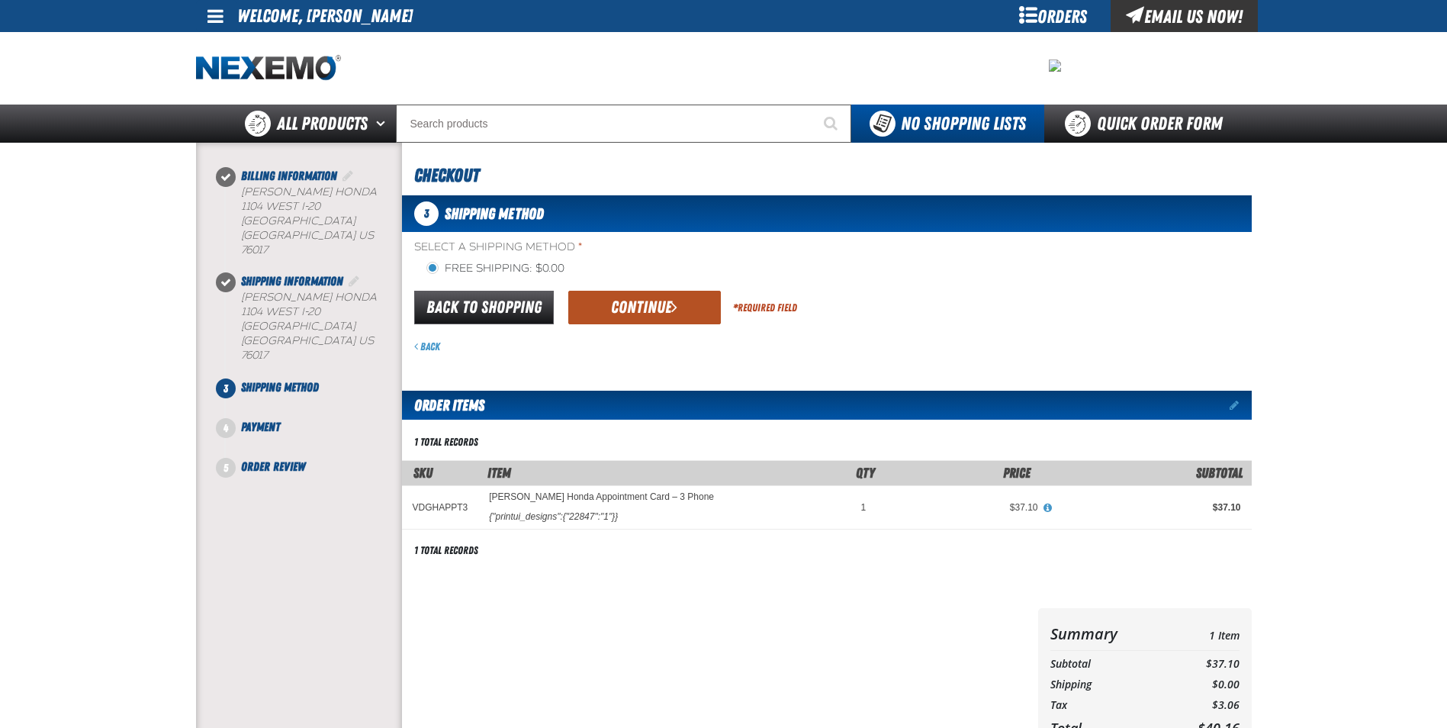
click at [641, 315] on button "Continue" at bounding box center [644, 308] width 153 height 34
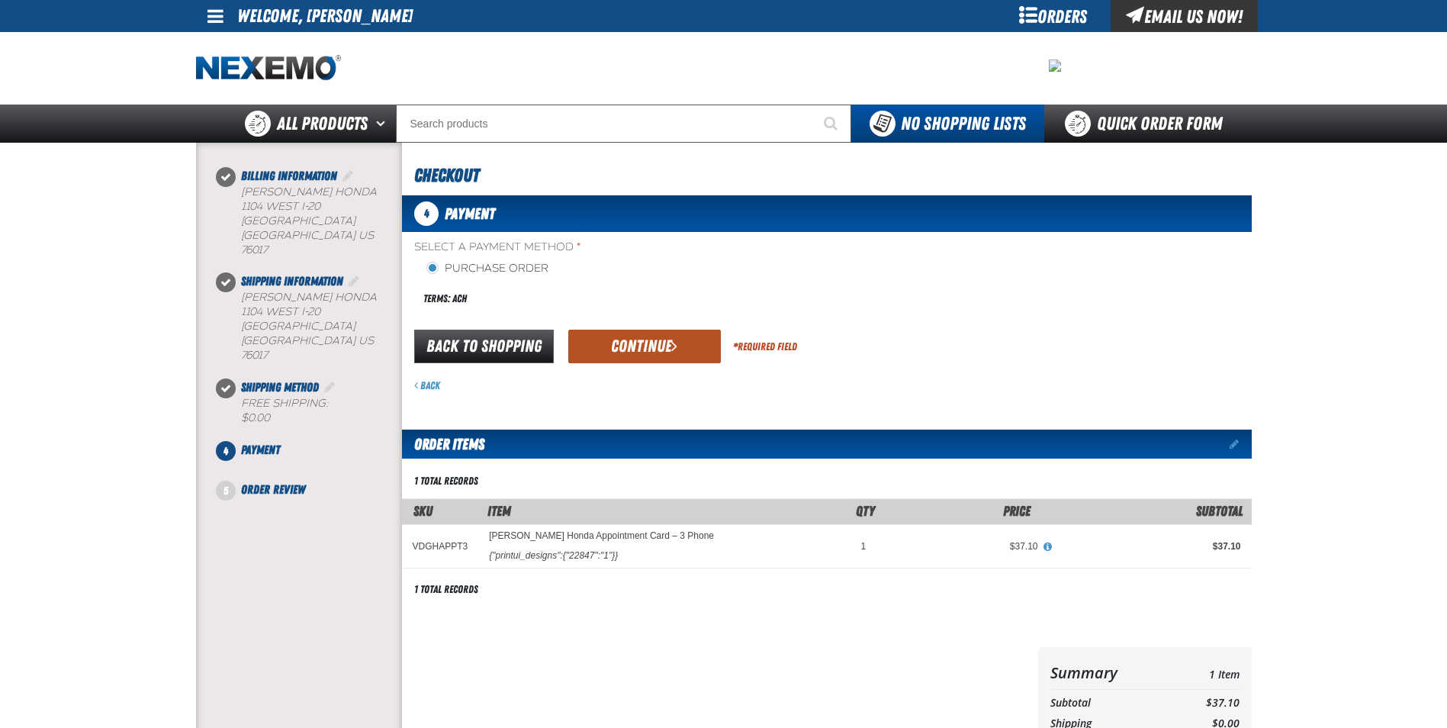
click at [639, 339] on button "Continue" at bounding box center [644, 347] width 153 height 34
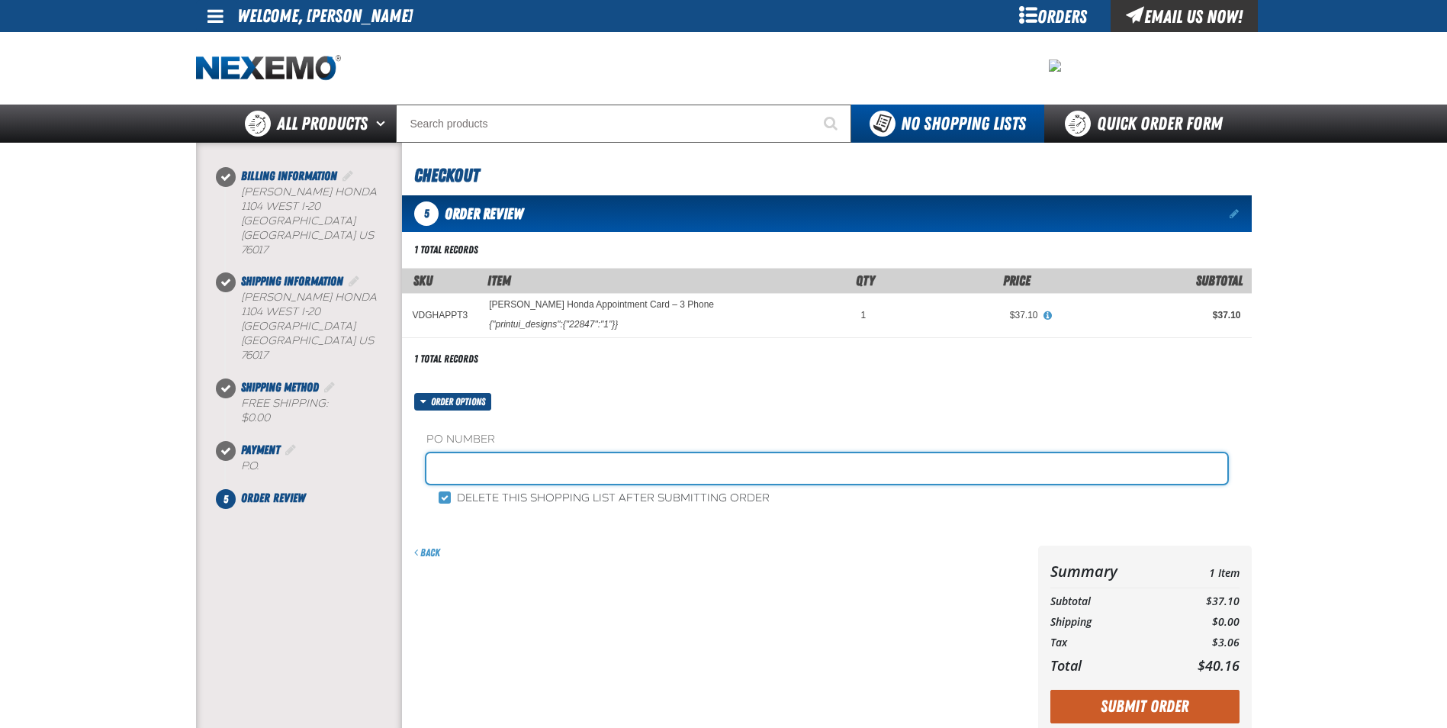
click at [674, 475] on input "text" at bounding box center [826, 468] width 801 height 31
type input "RICKY SANDOVAL SERVICE"
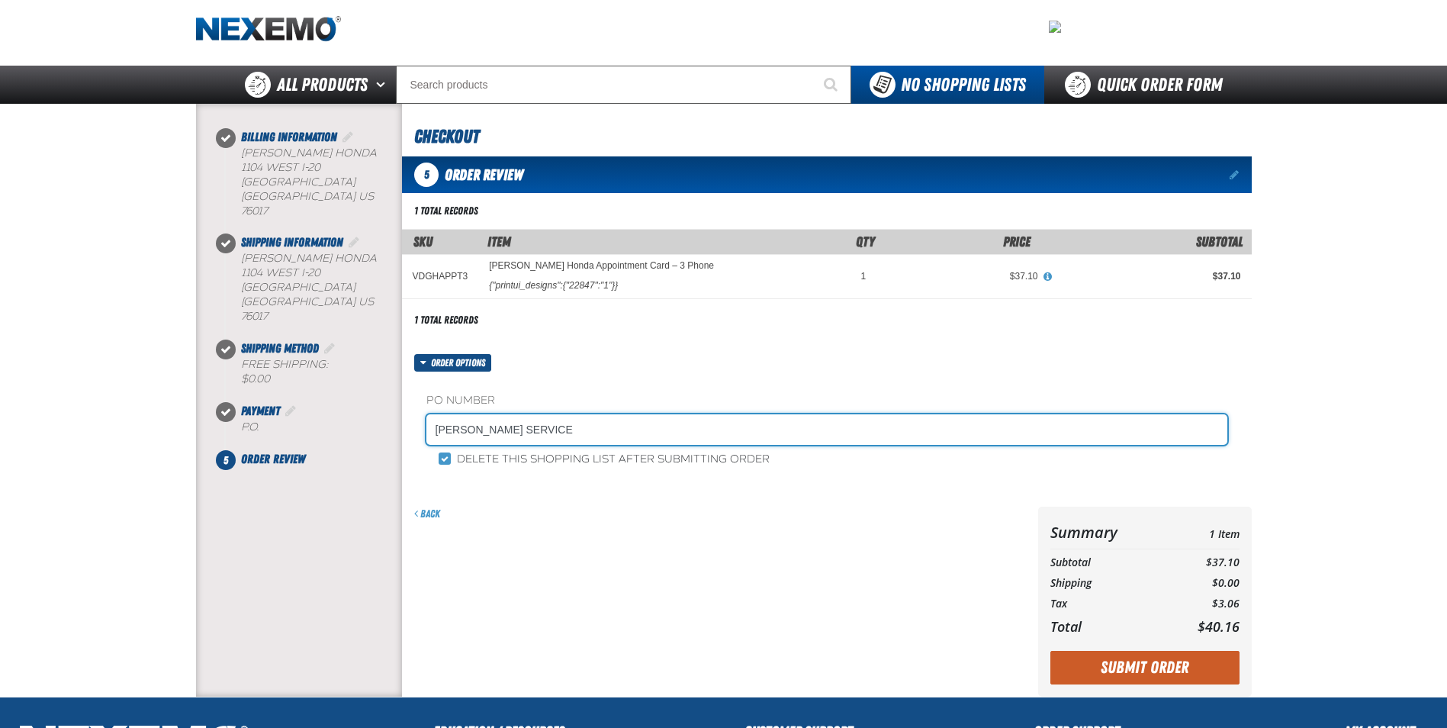
scroll to position [262, 0]
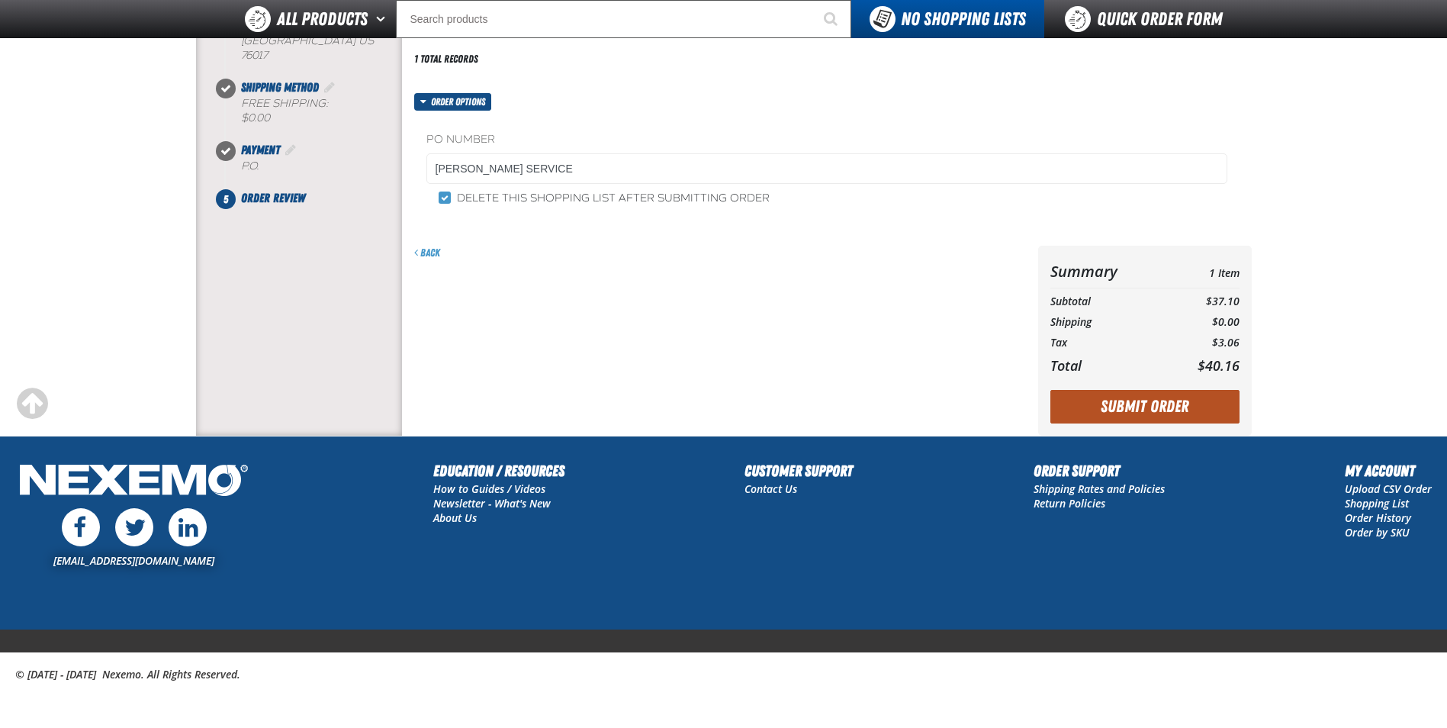
click at [1134, 404] on button "Submit Order" at bounding box center [1144, 407] width 189 height 34
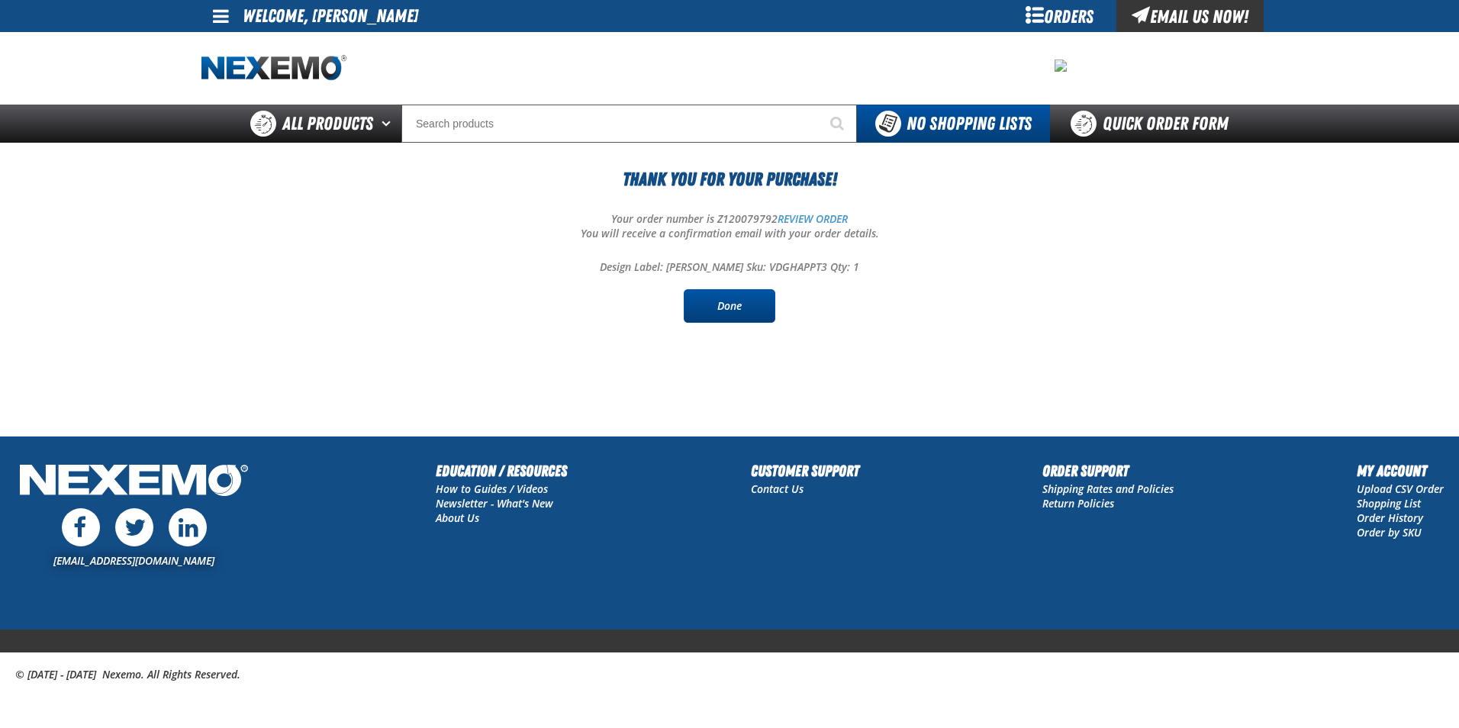
click at [735, 313] on link "Done" at bounding box center [730, 306] width 92 height 34
